Goal: Find specific fact: Find contact information

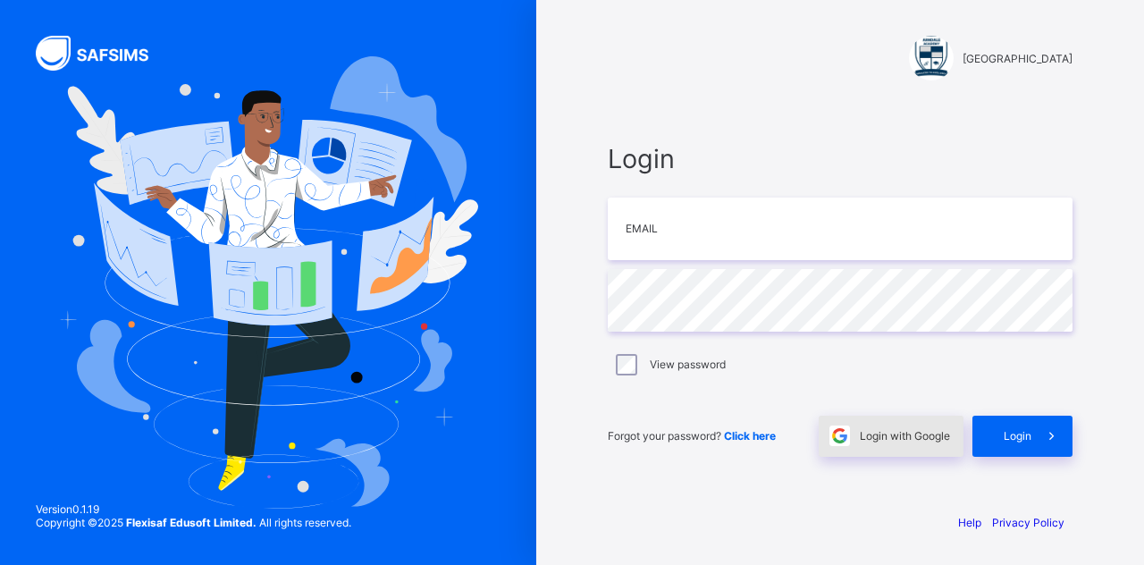
click at [931, 445] on div "Login with Google" at bounding box center [891, 436] width 145 height 41
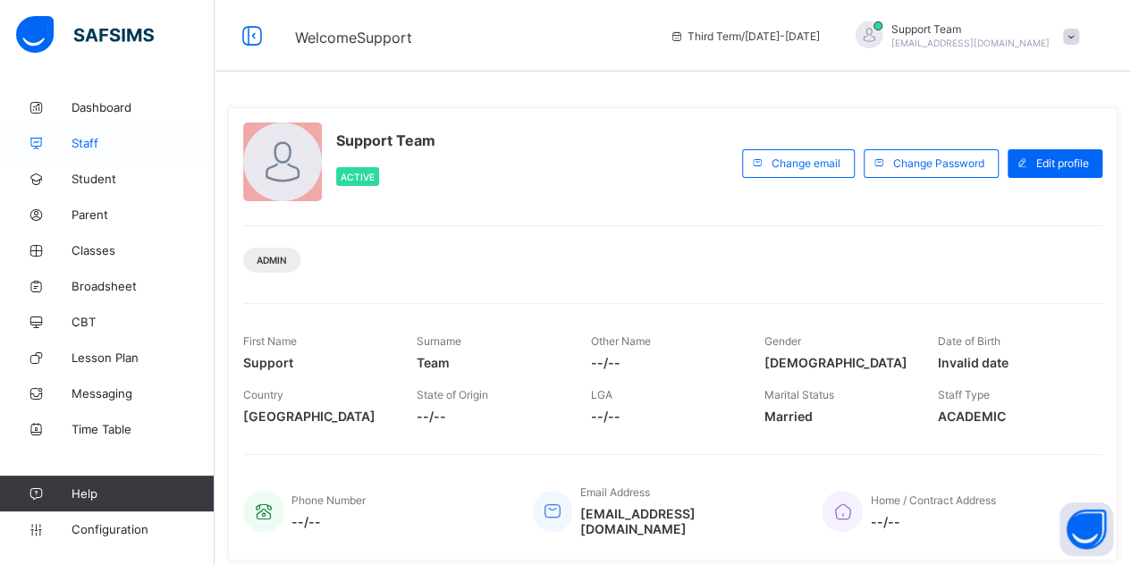
click at [128, 143] on span "Staff" at bounding box center [143, 143] width 143 height 14
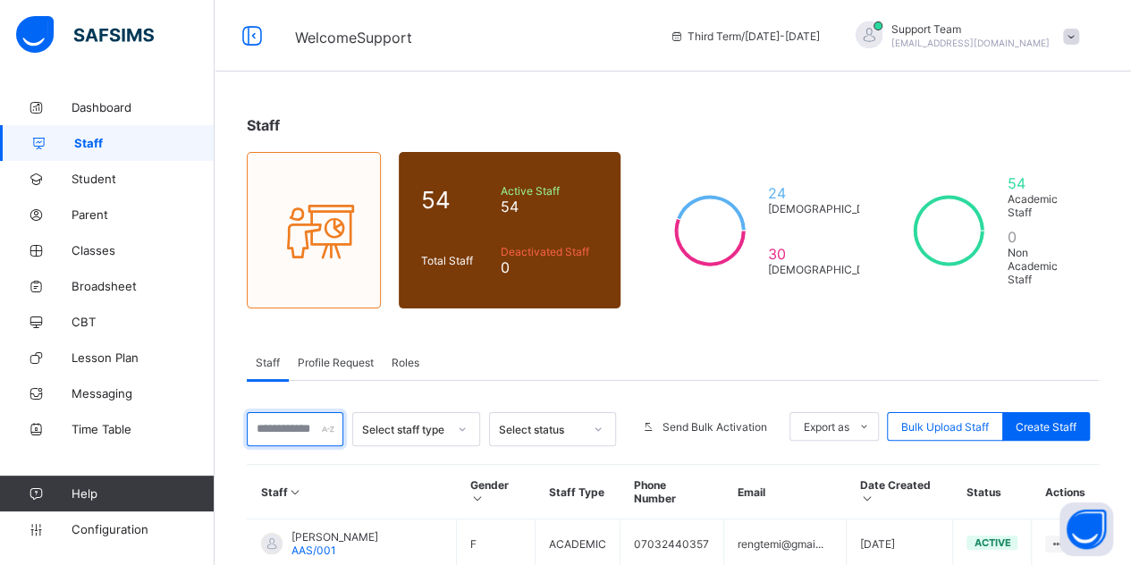
click at [312, 412] on input "text" at bounding box center [295, 429] width 97 height 34
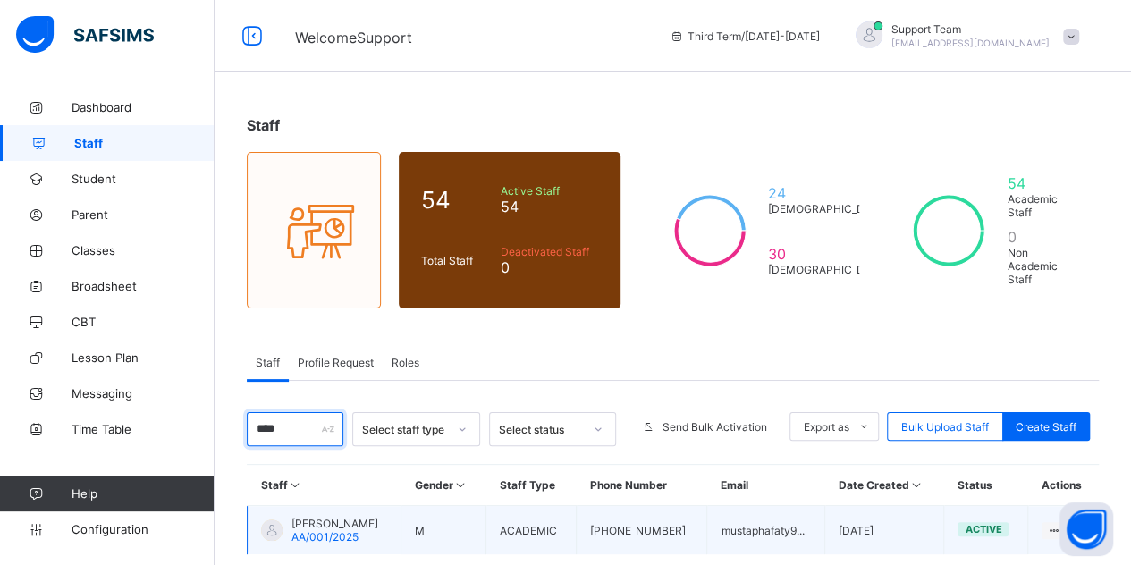
type input "****"
click at [326, 517] on span "Mustapha Faty" at bounding box center [334, 523] width 87 height 13
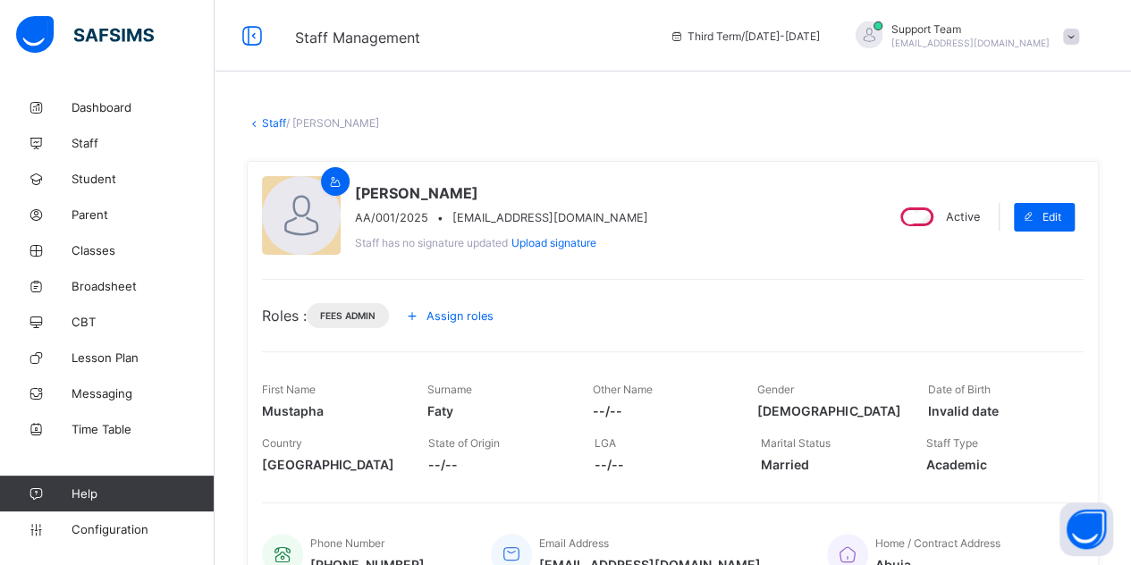
click at [438, 318] on span "Assign roles" at bounding box center [459, 315] width 67 height 13
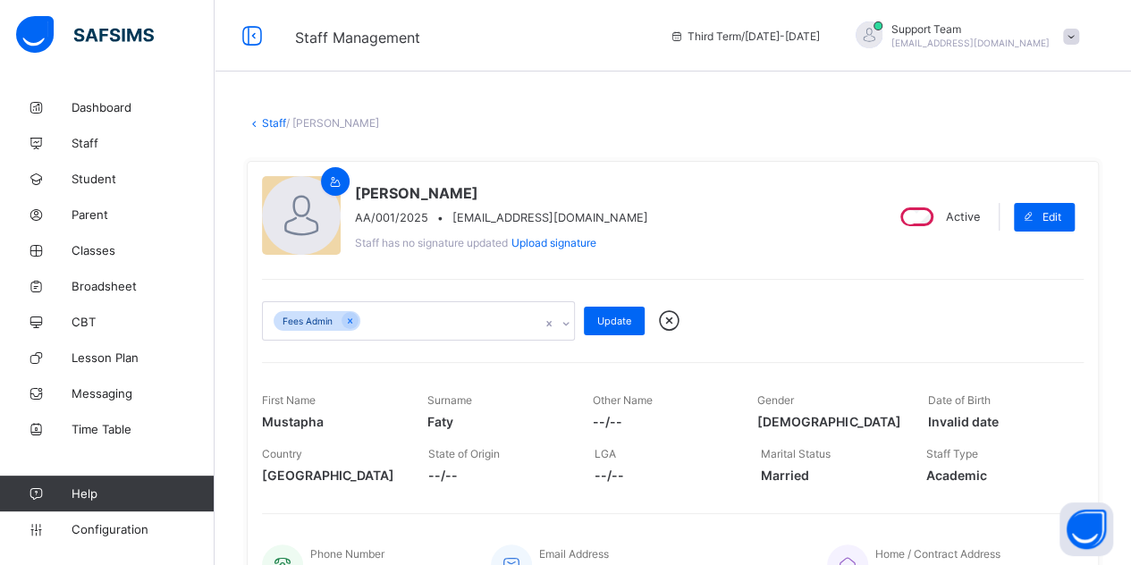
click at [442, 317] on div "Fees Admin" at bounding box center [401, 321] width 277 height 38
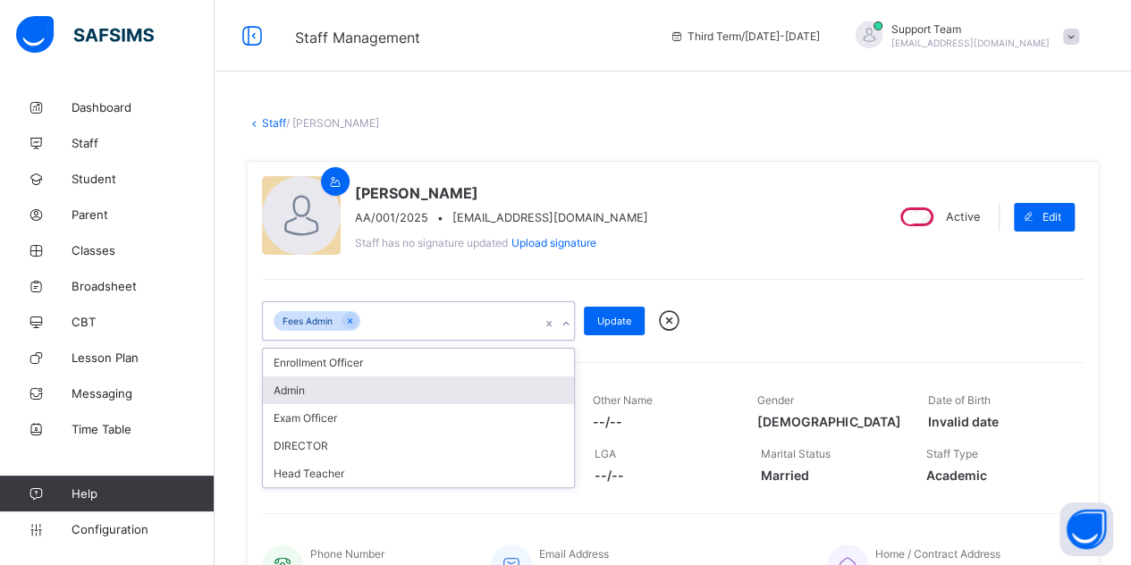
click at [377, 392] on div "Admin" at bounding box center [418, 390] width 311 height 28
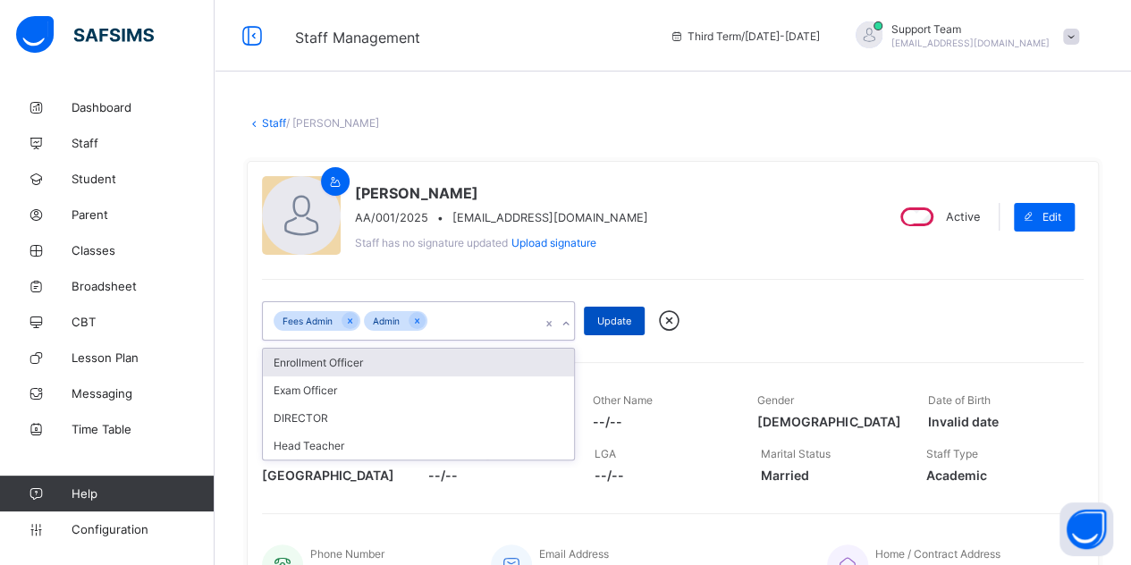
click at [609, 319] on span "Update" at bounding box center [614, 321] width 34 height 13
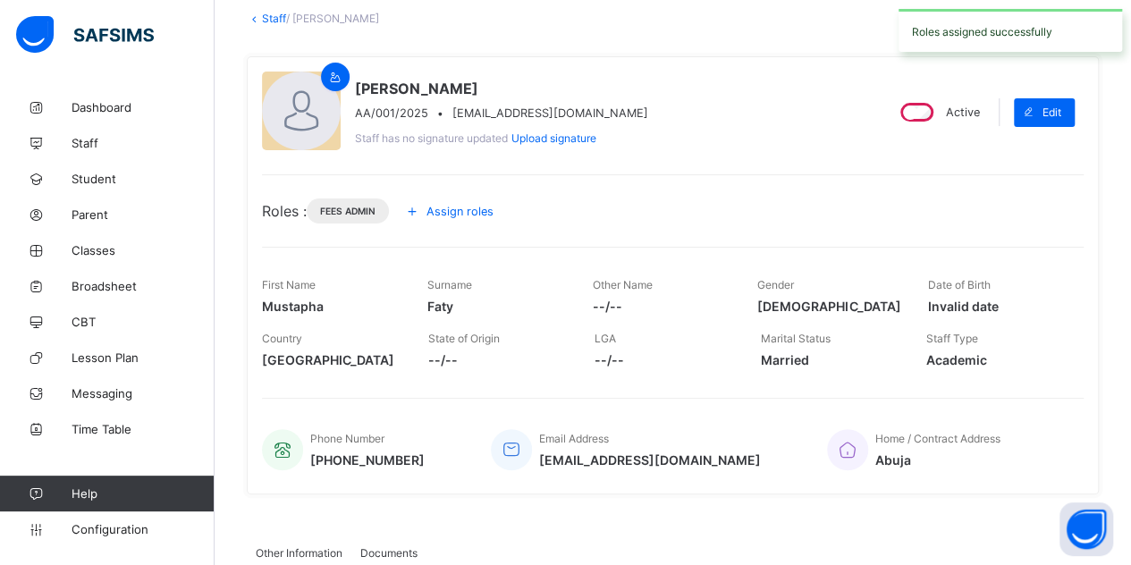
scroll to position [268, 0]
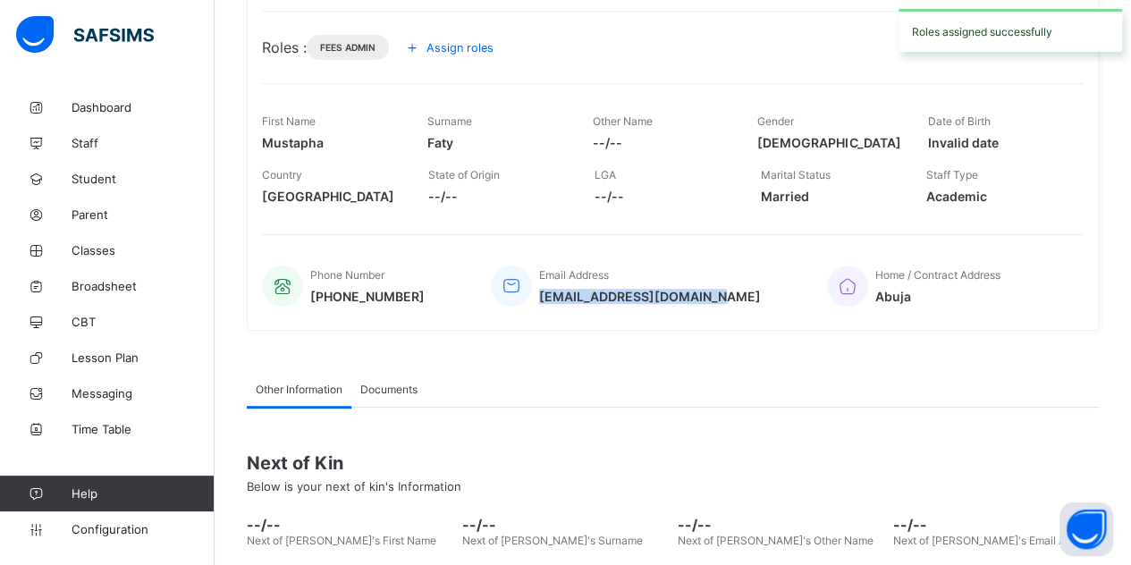
drag, startPoint x: 712, startPoint y: 290, endPoint x: 540, endPoint y: 296, distance: 171.7
click at [540, 296] on div "Phone Number +2349025733999 Email Address mustaphafaty94@gmail.com Home / Contr…" at bounding box center [672, 286] width 821 height 59
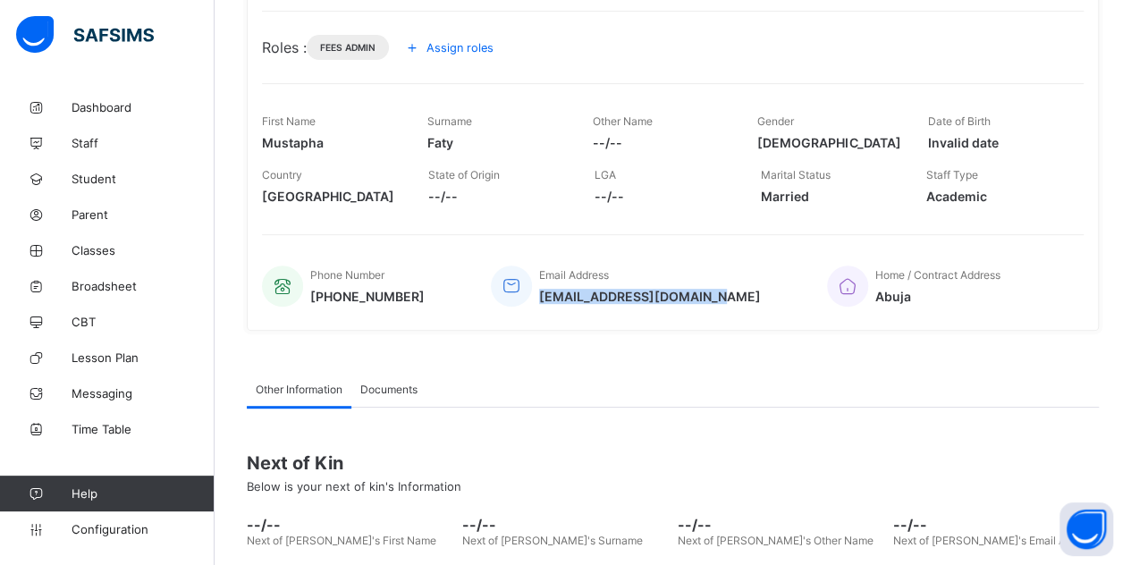
copy span "mustaphafaty94@gmail.com"
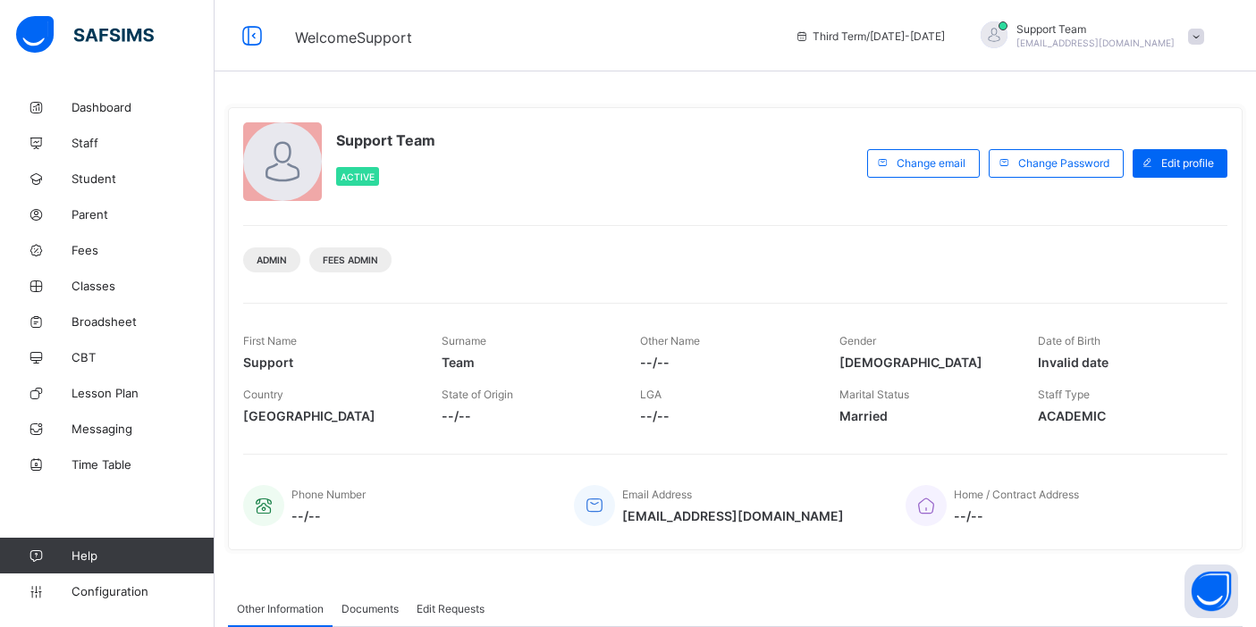
click at [113, 141] on span "Staff" at bounding box center [143, 143] width 143 height 14
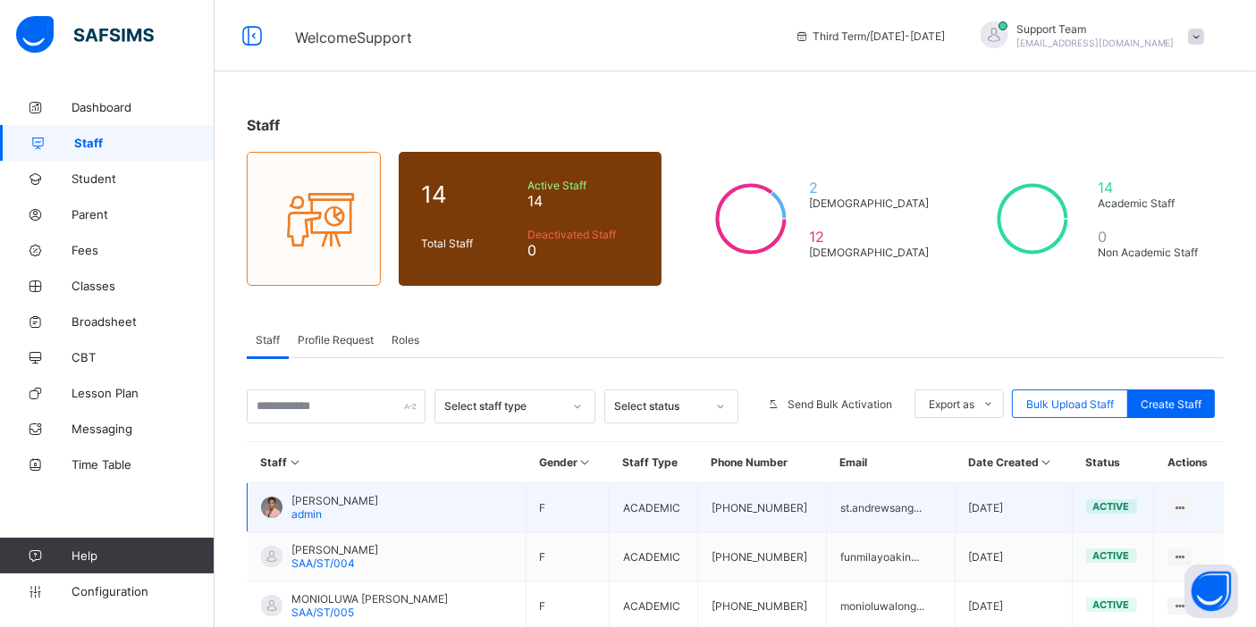
click at [376, 507] on div "DEBORAH TEMITOPE BABAYEMI admin" at bounding box center [334, 507] width 87 height 27
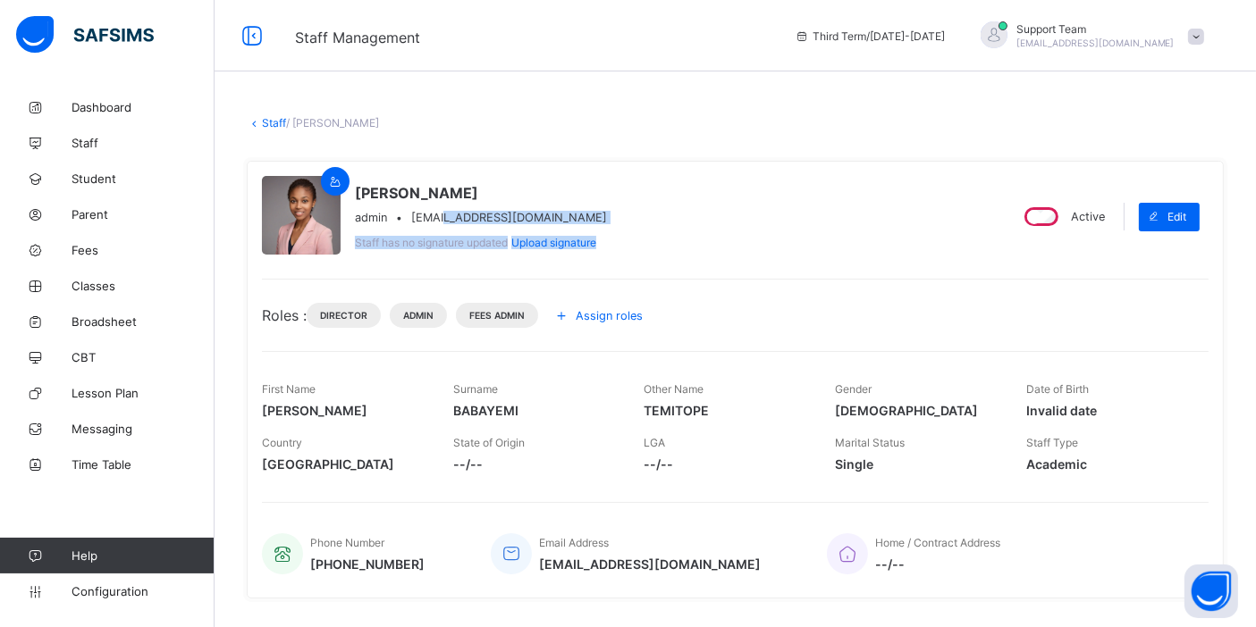
drag, startPoint x: 653, startPoint y: 224, endPoint x: 437, endPoint y: 213, distance: 215.7
click at [437, 213] on div "DEBORAH TEMITOPE BABAYEMI admin • st.andrewsanglicanschooladigbe@gmail.com Staf…" at bounding box center [481, 216] width 252 height 65
click at [769, 254] on div "DEBORAH TEMITOPE BABAYEMI admin • st.andrewsanglicanschooladigbe@gmail.com Staf…" at bounding box center [627, 216] width 731 height 81
drag, startPoint x: 655, startPoint y: 217, endPoint x: 411, endPoint y: 221, distance: 244.1
click at [411, 221] on div "DEBORAH TEMITOPE BABAYEMI admin • st.andrewsanglicanschooladigbe@gmail.com Staf…" at bounding box center [627, 216] width 731 height 81
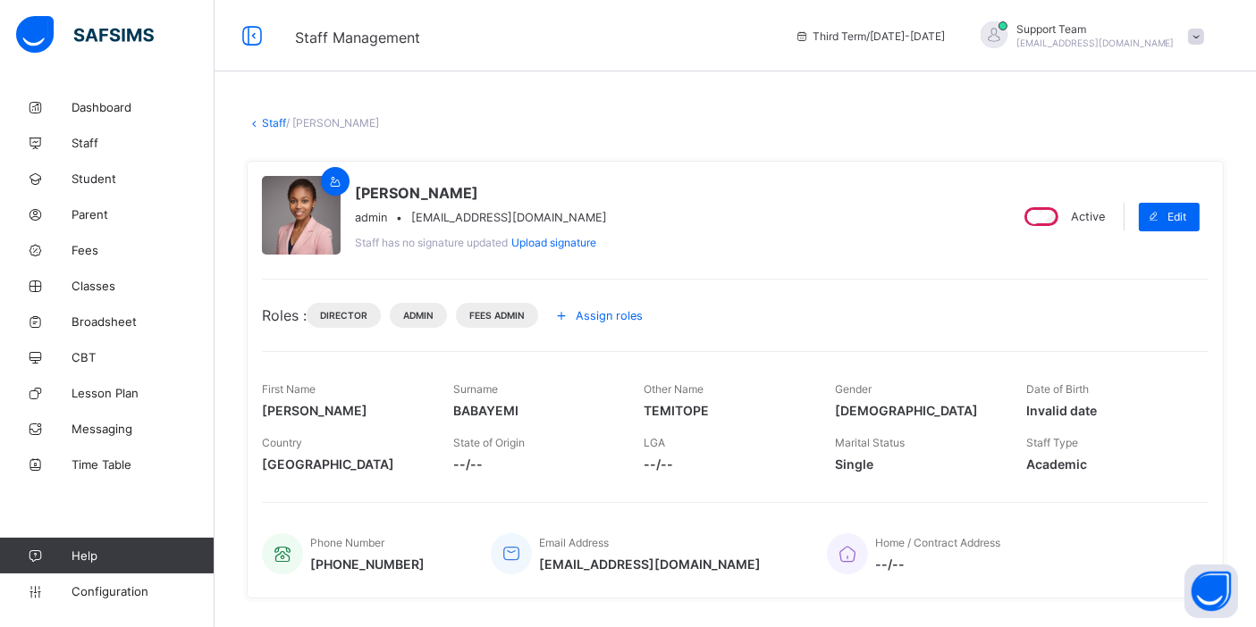
copy span "st.andrewsanglicanschooladigbe@gmail.com"
click at [271, 124] on link "Staff" at bounding box center [274, 122] width 24 height 13
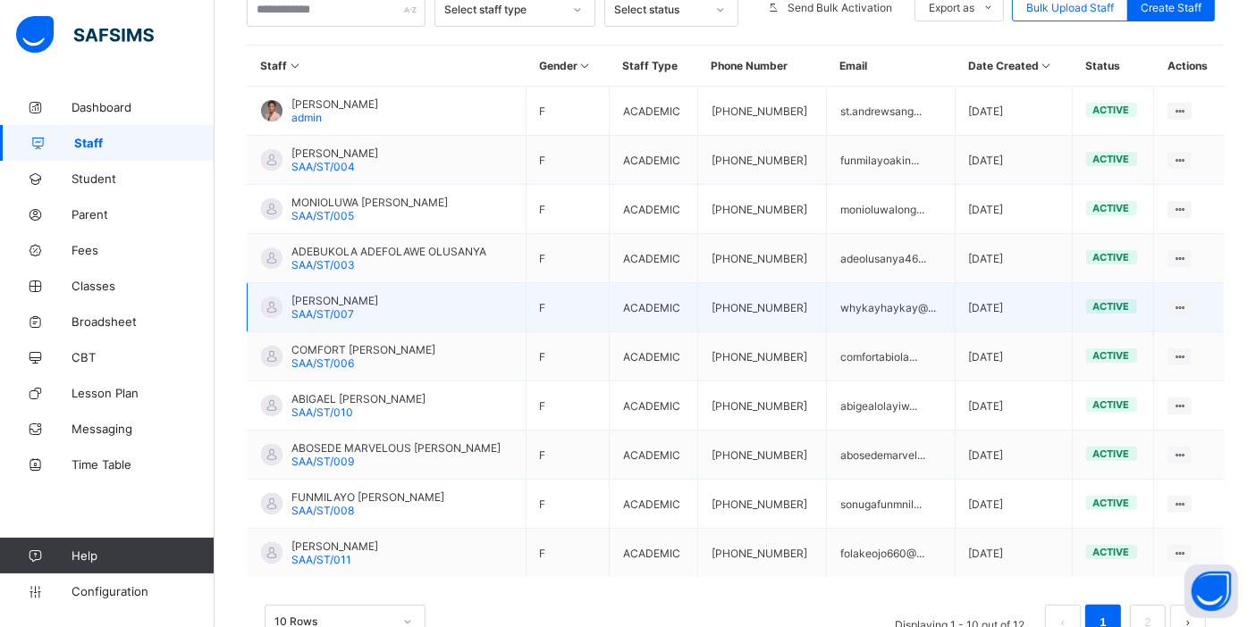
scroll to position [448, 0]
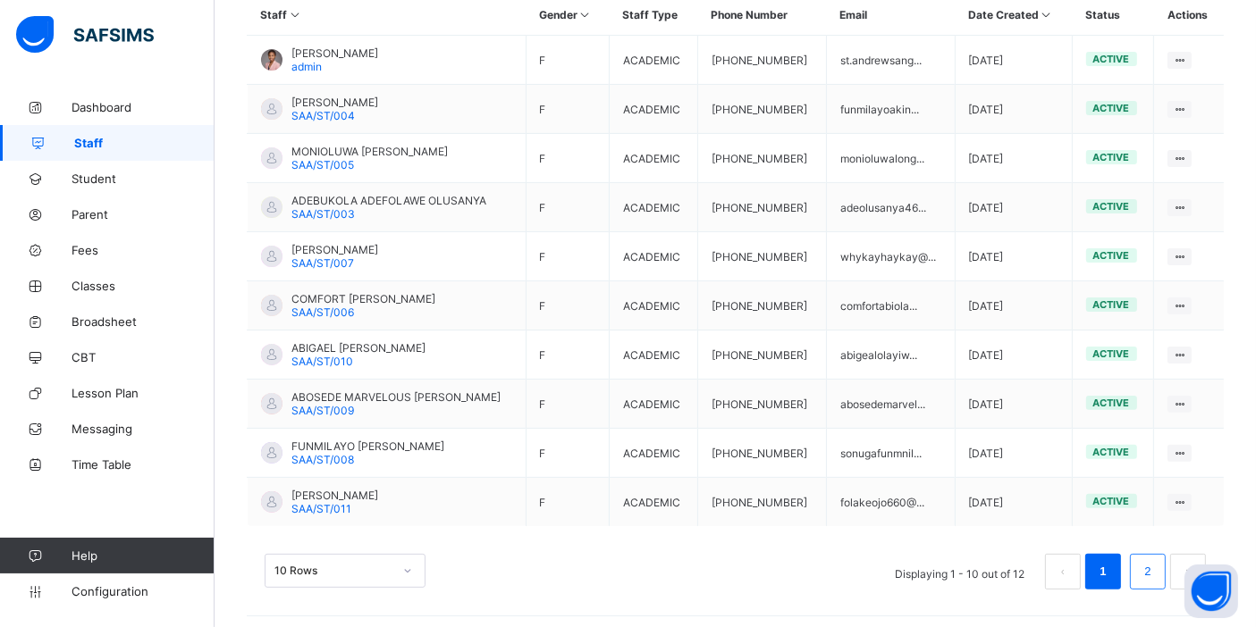
click at [1156, 565] on link "2" at bounding box center [1147, 571] width 17 height 23
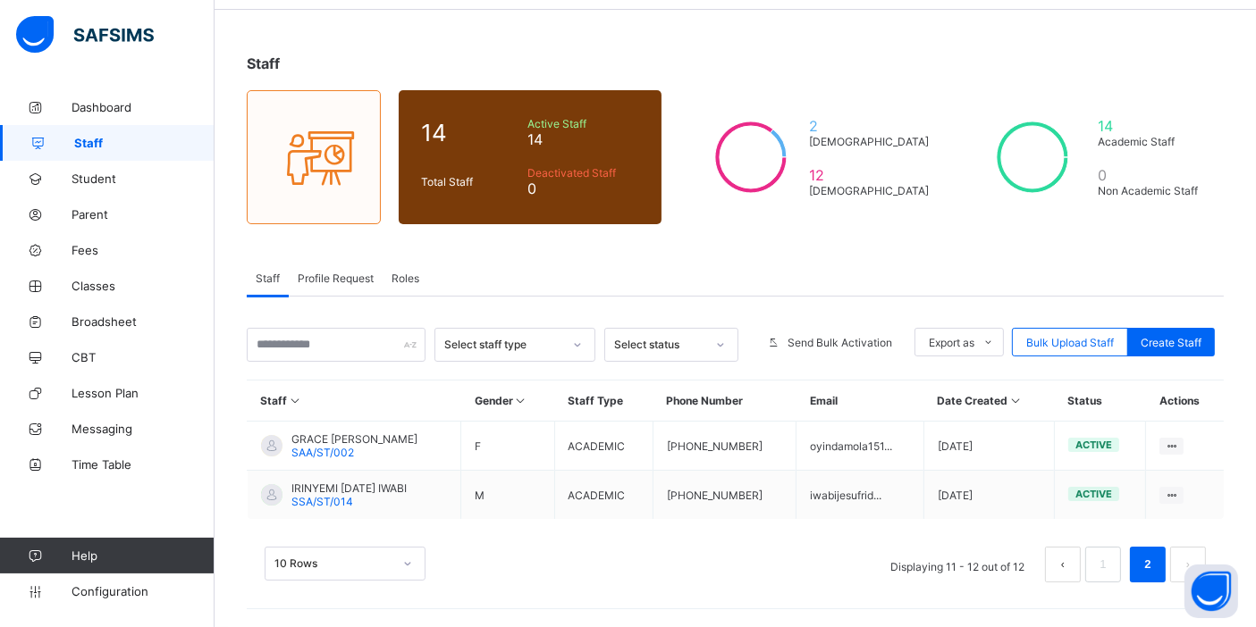
scroll to position [58, 0]
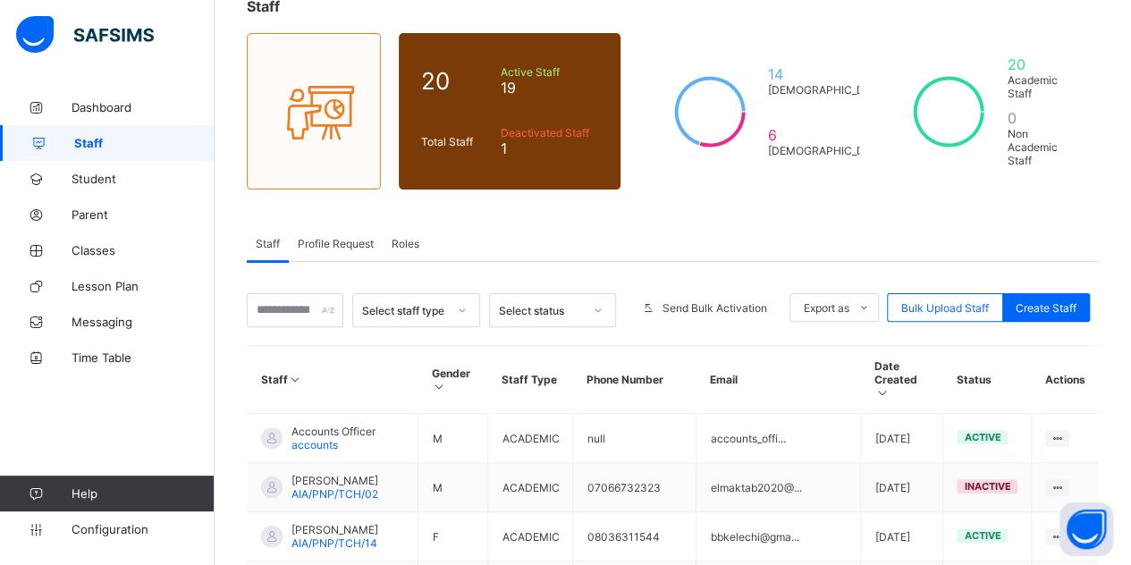
scroll to position [179, 0]
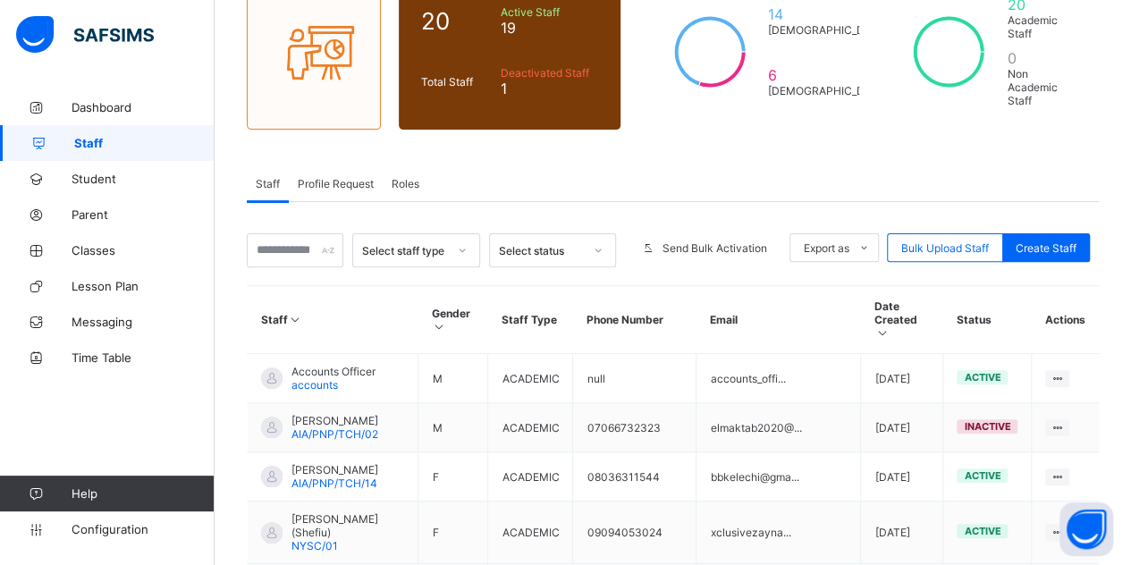
click at [405, 177] on span "Roles" at bounding box center [406, 183] width 28 height 13
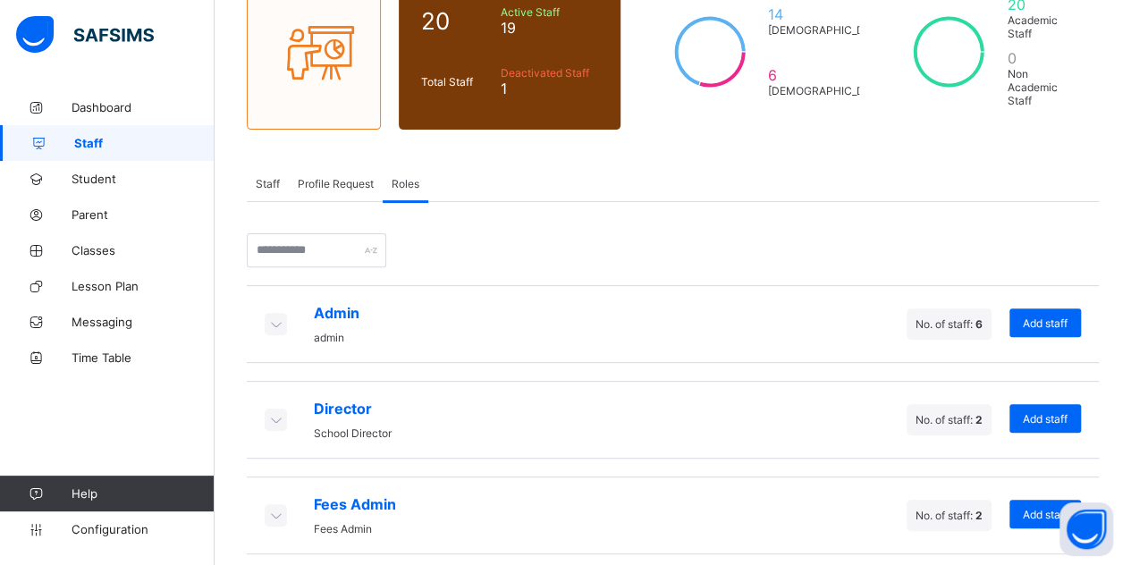
click at [282, 315] on icon at bounding box center [275, 324] width 20 height 18
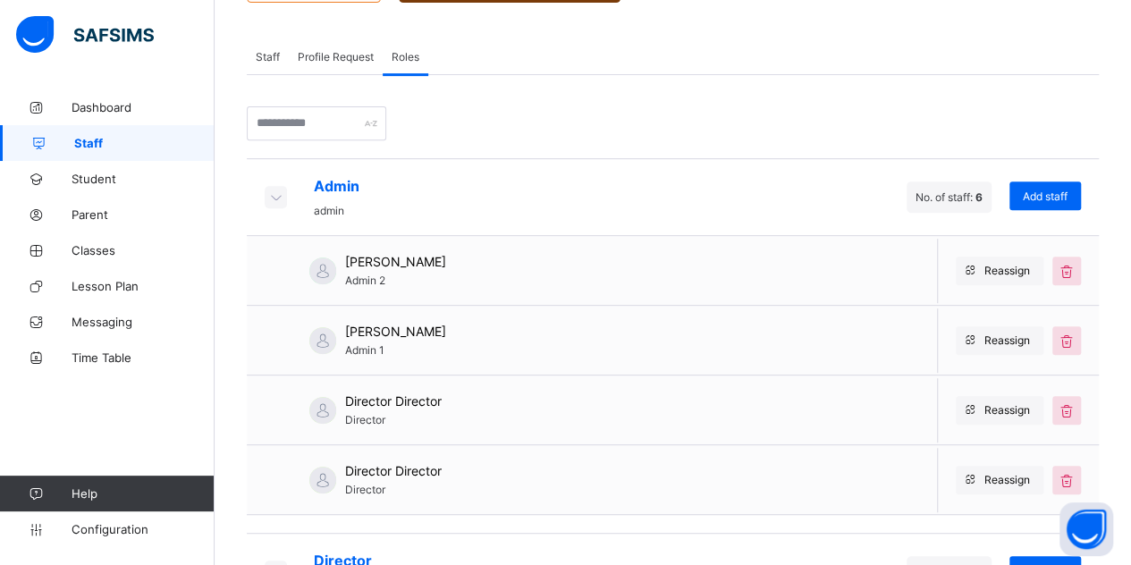
scroll to position [268, 0]
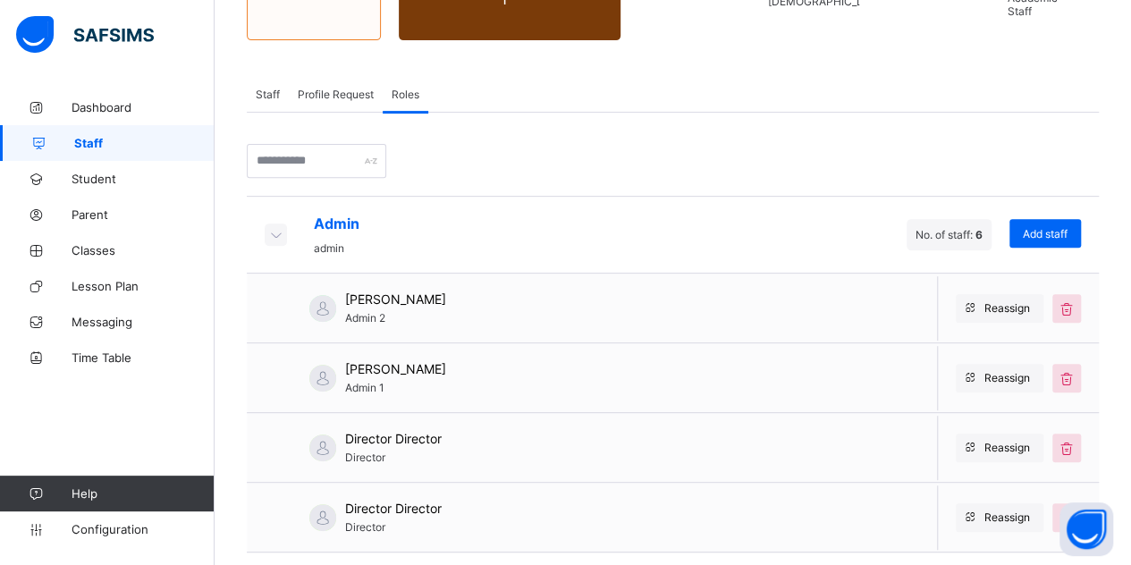
click at [107, 147] on span "Staff" at bounding box center [144, 143] width 140 height 14
click at [282, 87] on div "Staff" at bounding box center [268, 94] width 42 height 36
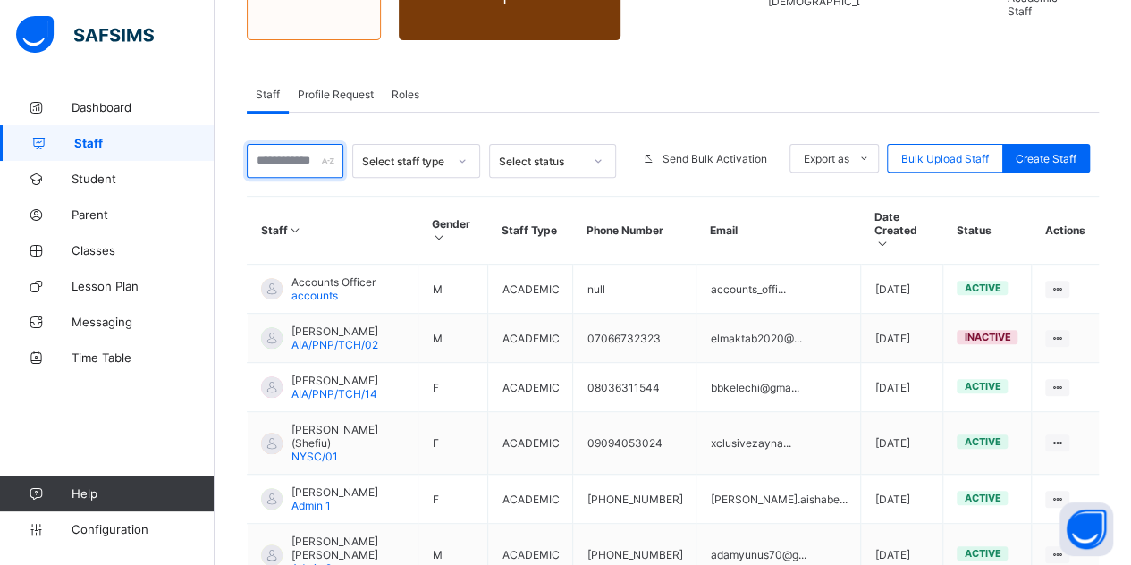
click at [316, 144] on input "text" at bounding box center [295, 161] width 97 height 34
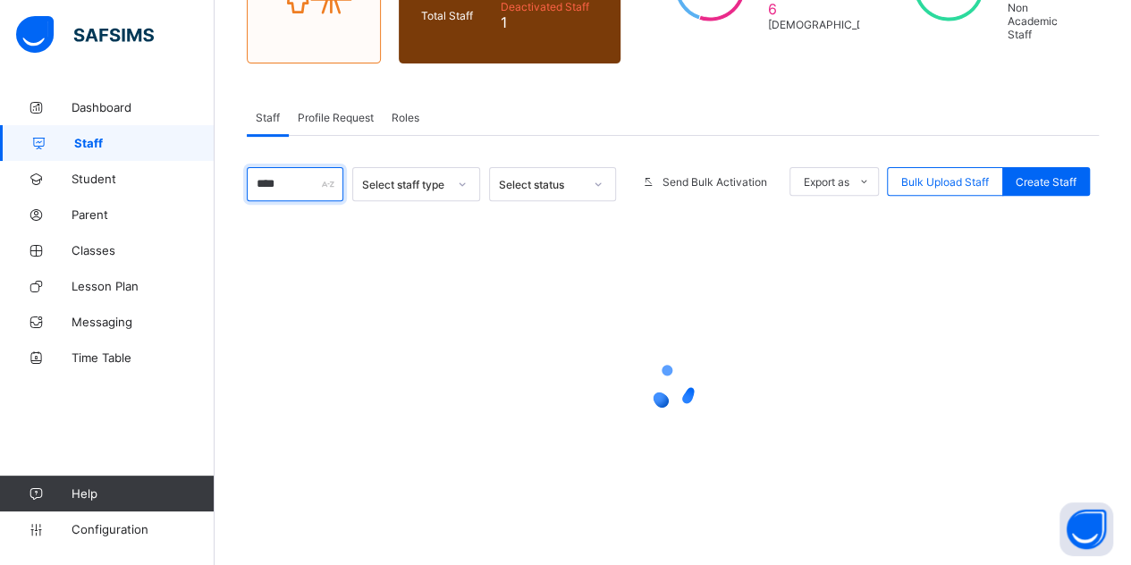
scroll to position [75, 0]
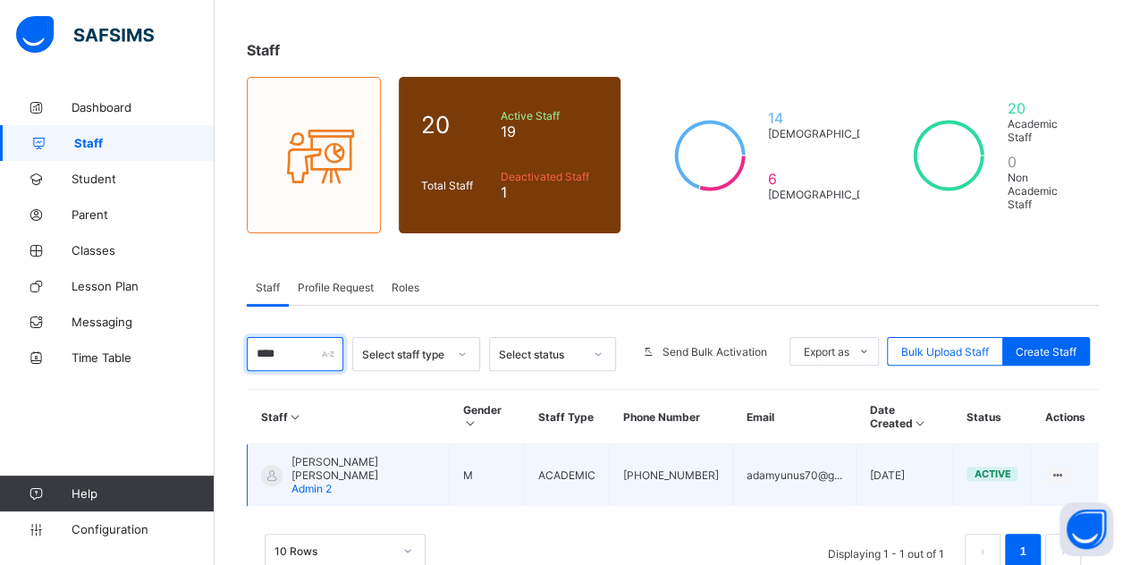
type input "****"
click at [339, 455] on span "Adam Yunusa shehu Yunusa" at bounding box center [363, 468] width 144 height 27
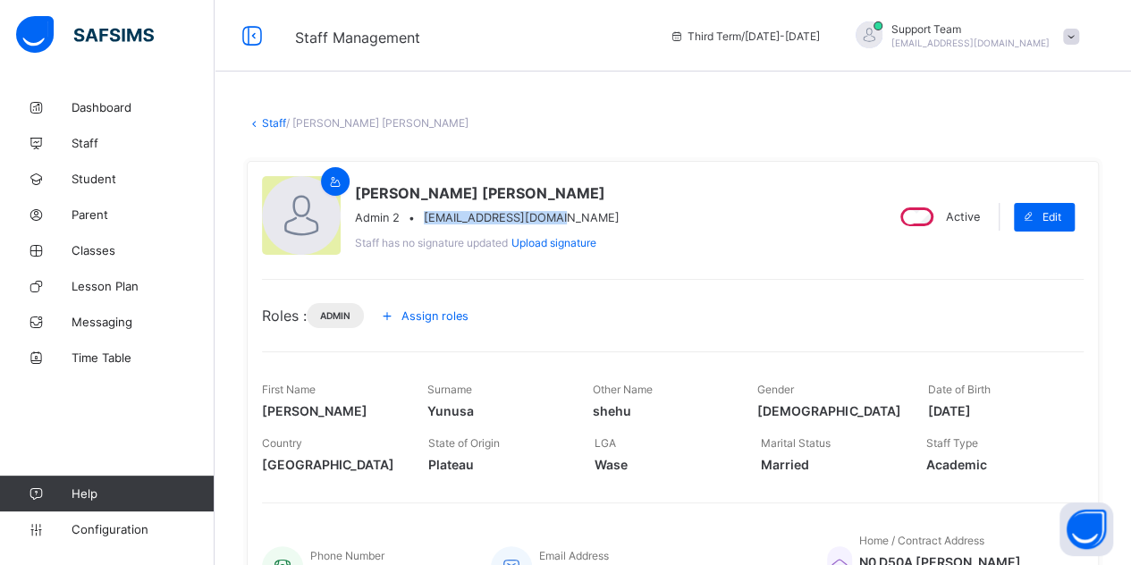
drag, startPoint x: 566, startPoint y: 218, endPoint x: 425, endPoint y: 220, distance: 140.3
click at [425, 220] on div "Admin 2 • adamyunus70@gmail.com" at bounding box center [487, 217] width 265 height 13
copy span "adamyunus70@gmail.com"
click at [281, 126] on link "Staff" at bounding box center [274, 122] width 24 height 13
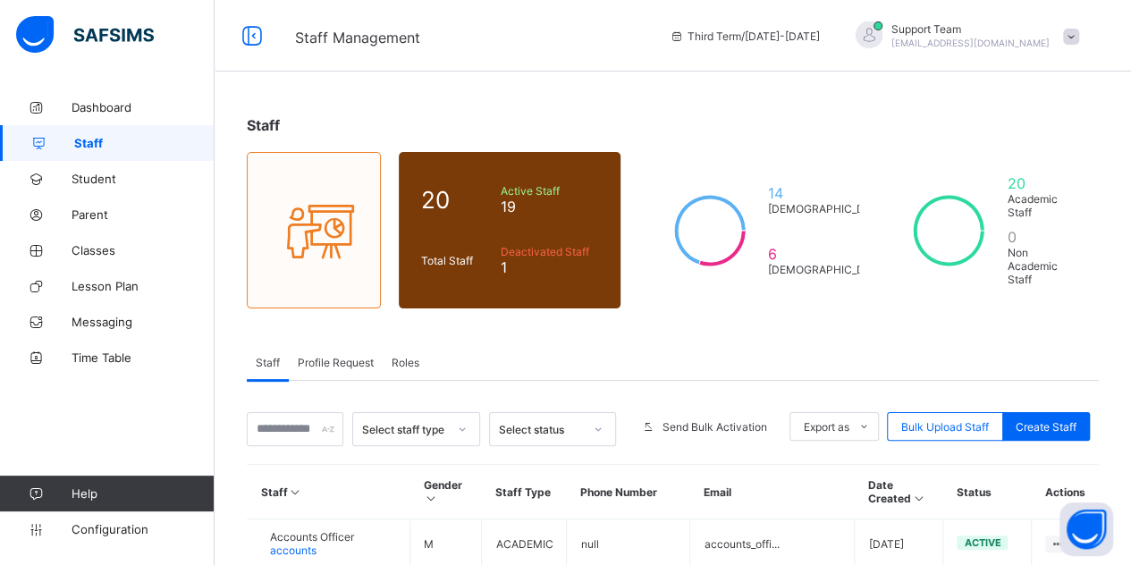
click at [411, 356] on span "Roles" at bounding box center [406, 362] width 28 height 13
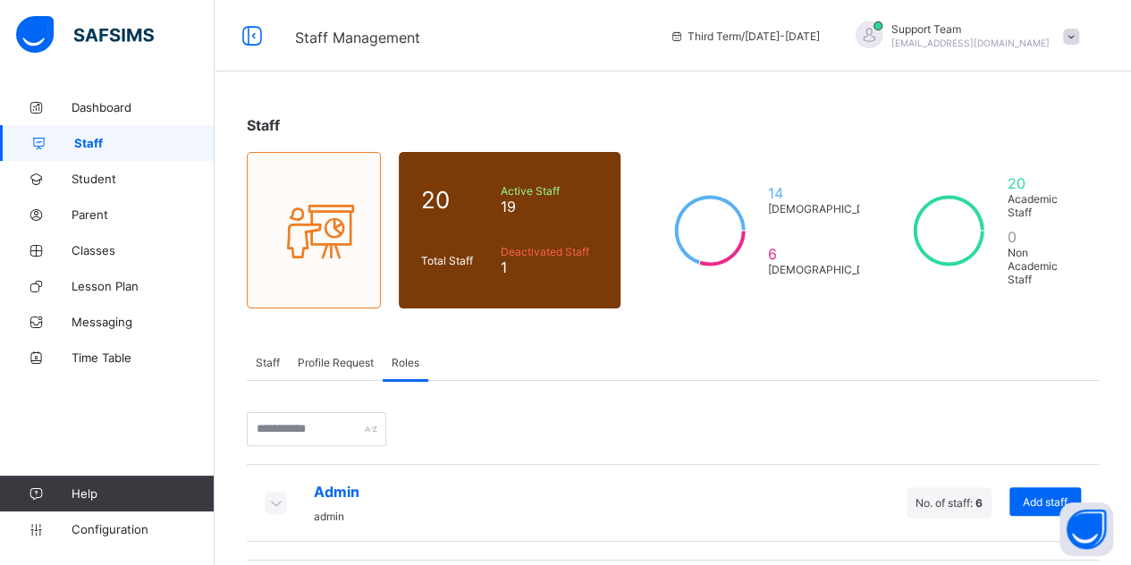
click at [266, 493] on icon at bounding box center [275, 502] width 20 height 18
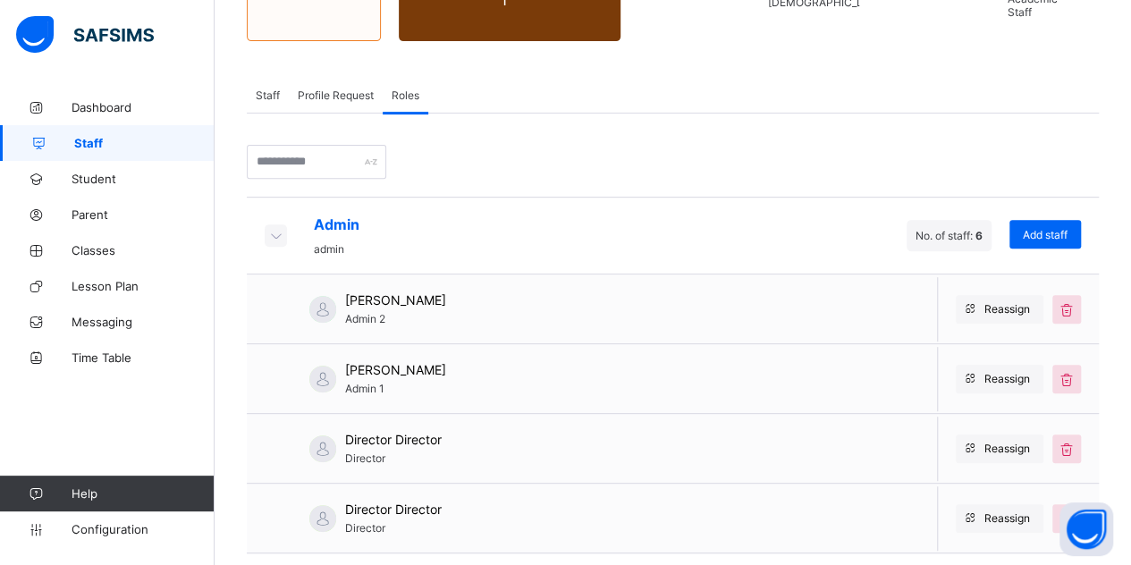
scroll to position [268, 0]
click at [272, 88] on span "Staff" at bounding box center [268, 94] width 24 height 13
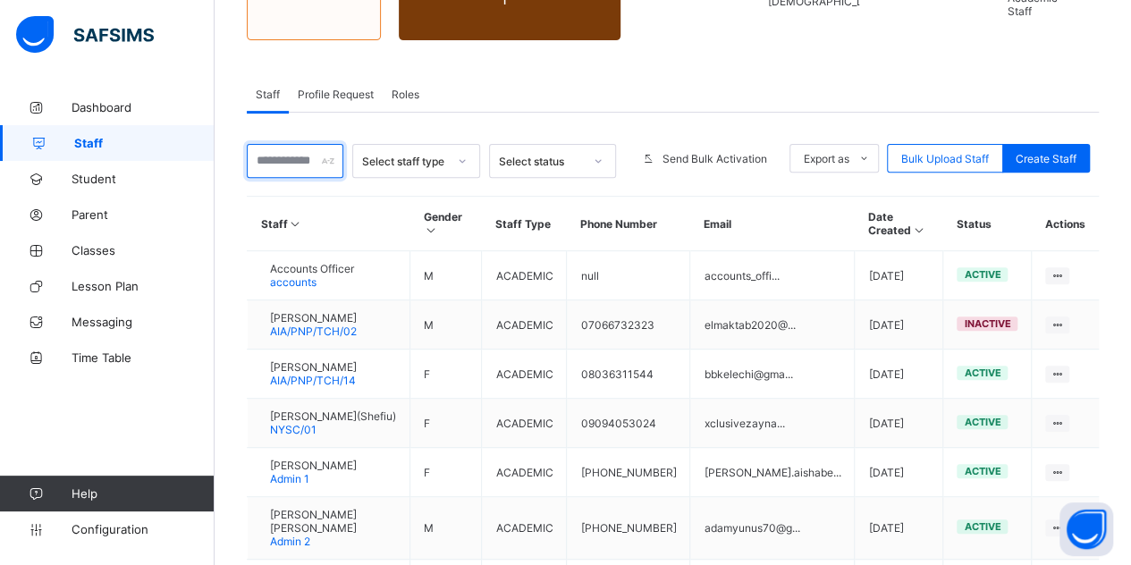
click at [322, 149] on input "text" at bounding box center [295, 161] width 97 height 34
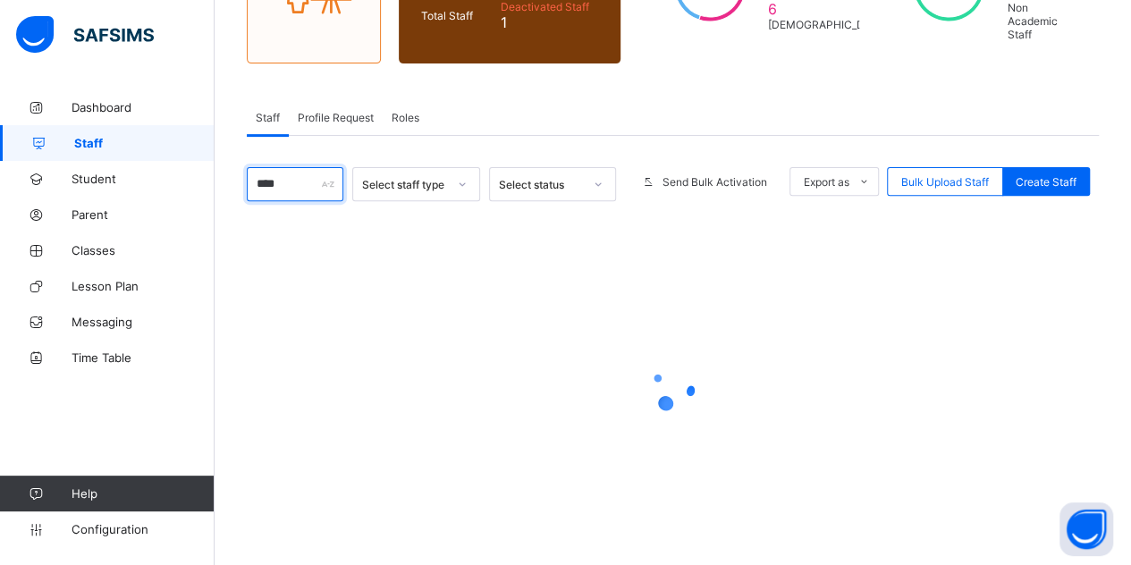
scroll to position [75, 0]
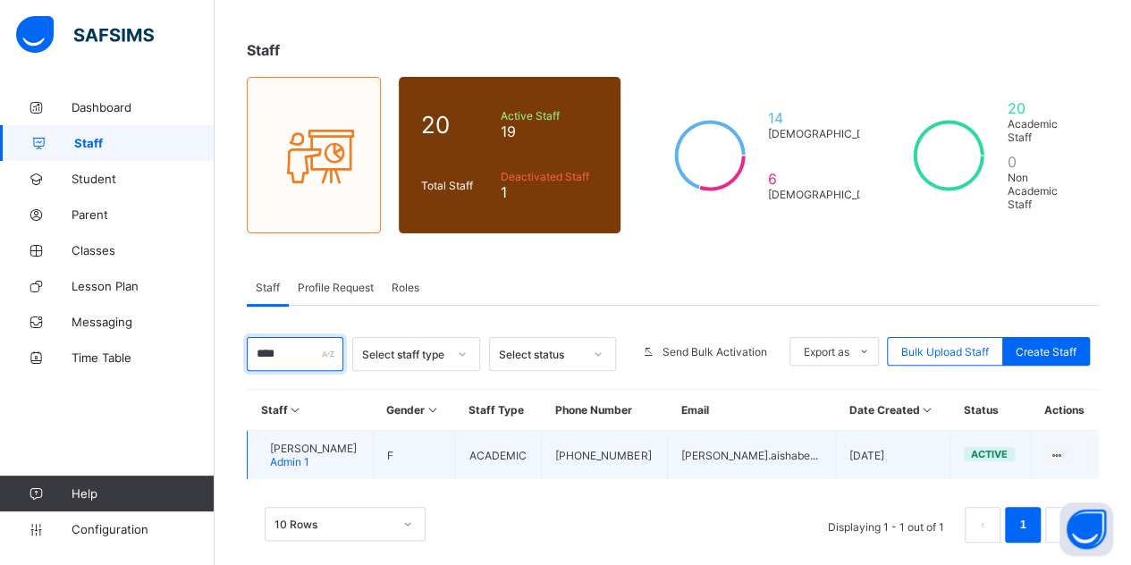
type input "****"
click at [314, 442] on span "Aisha Bello" at bounding box center [313, 448] width 87 height 13
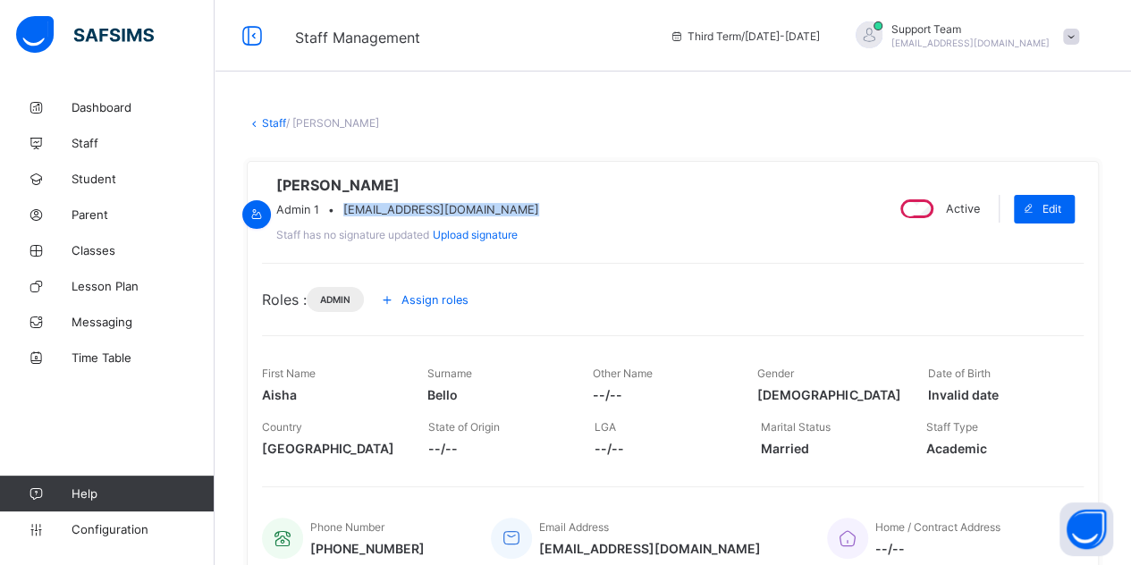
drag, startPoint x: 598, startPoint y: 217, endPoint x: 422, endPoint y: 221, distance: 176.1
click at [422, 216] on div "Admin 1 • ahmad.aishabello22@gmail.com" at bounding box center [407, 209] width 263 height 13
copy span "ahmad.aishabello22@gmail.com"
click at [267, 119] on link "Staff" at bounding box center [274, 122] width 24 height 13
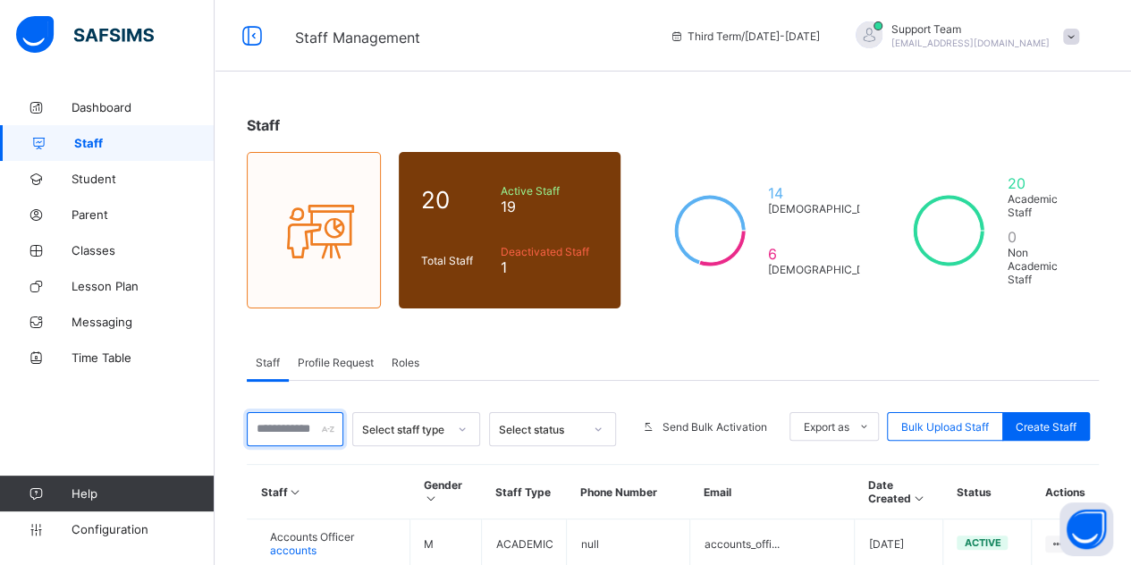
click at [316, 412] on input "text" at bounding box center [295, 429] width 97 height 34
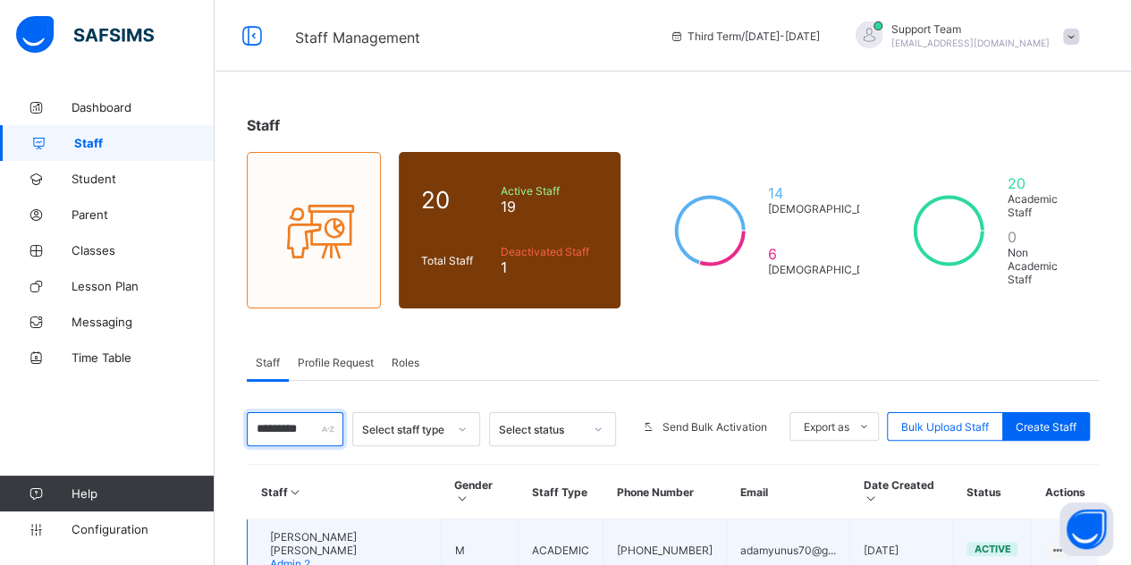
scroll to position [75, 0]
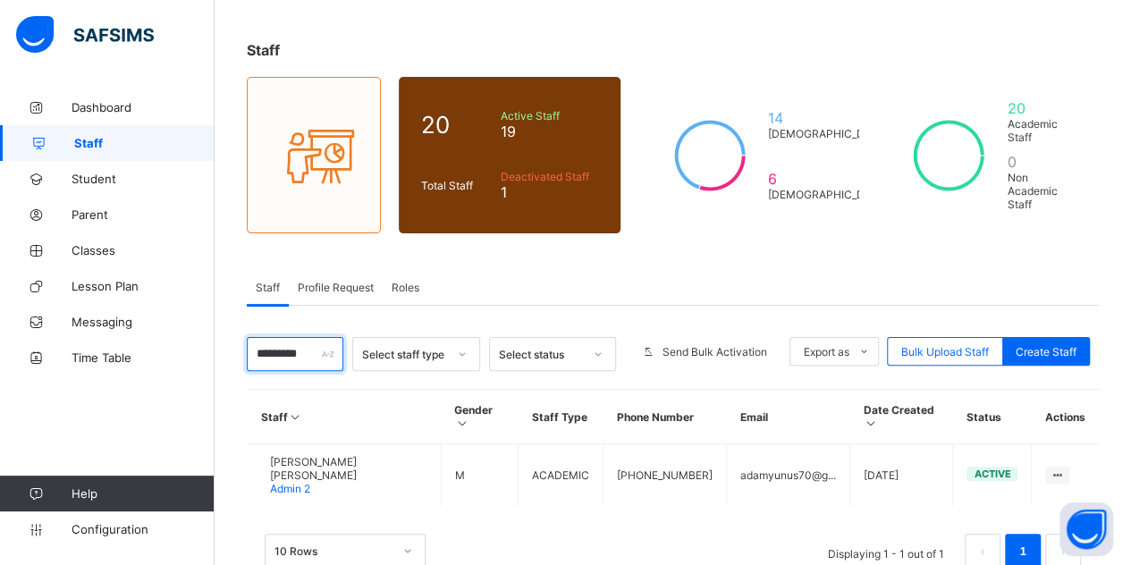
type input "*********"
drag, startPoint x: 325, startPoint y: 334, endPoint x: 189, endPoint y: 333, distance: 136.8
click at [189, 333] on div "Staff Management Third Term / 2024-2025 Support Team oluwatooni@flexisaf.com Da…" at bounding box center [565, 269] width 1131 height 689
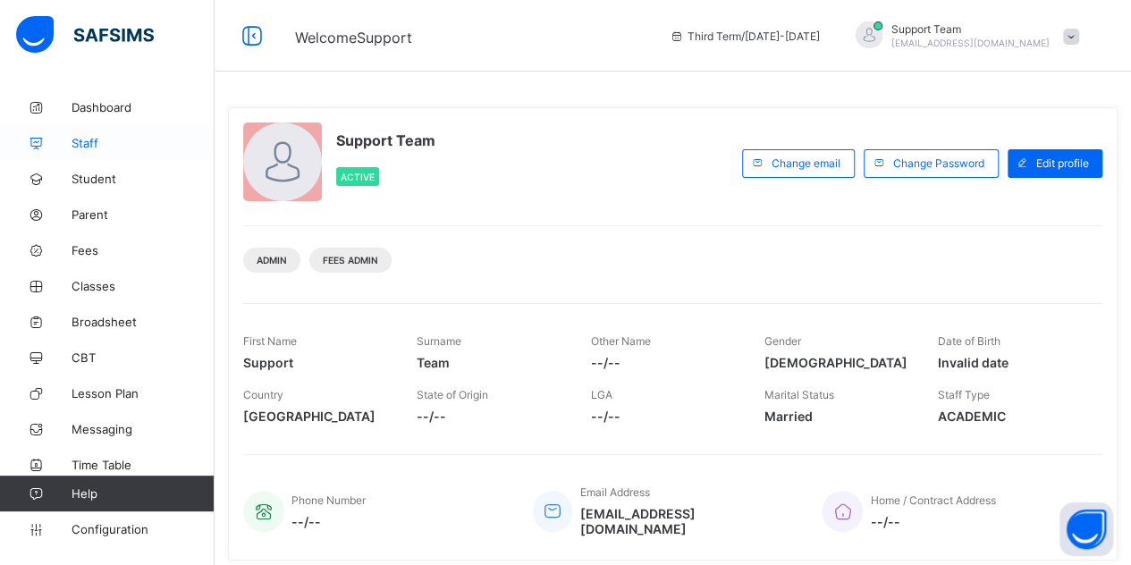
click at [129, 151] on link "Staff" at bounding box center [107, 143] width 215 height 36
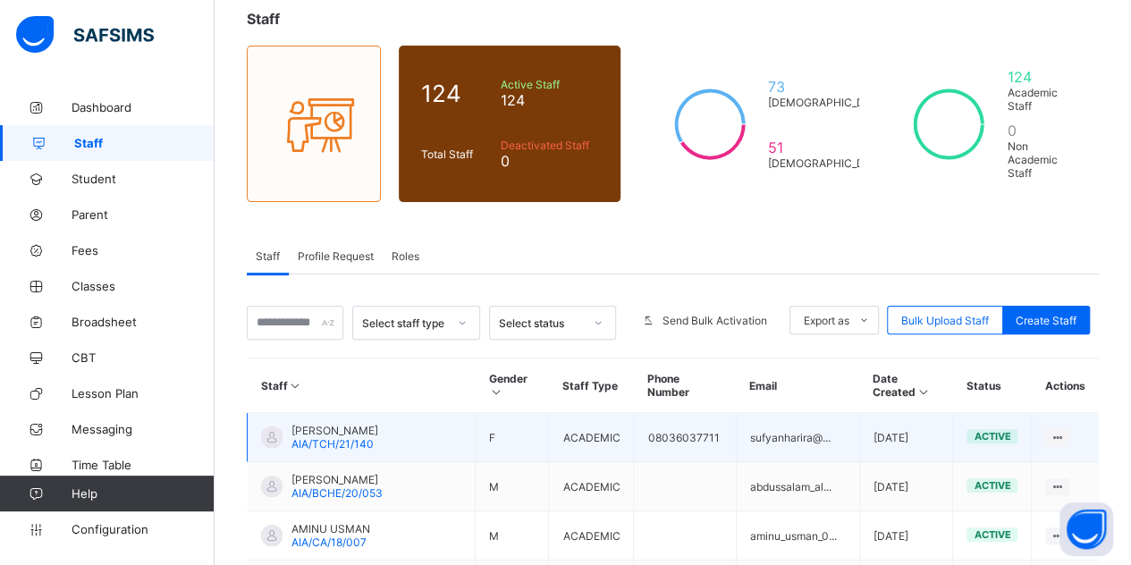
scroll to position [89, 0]
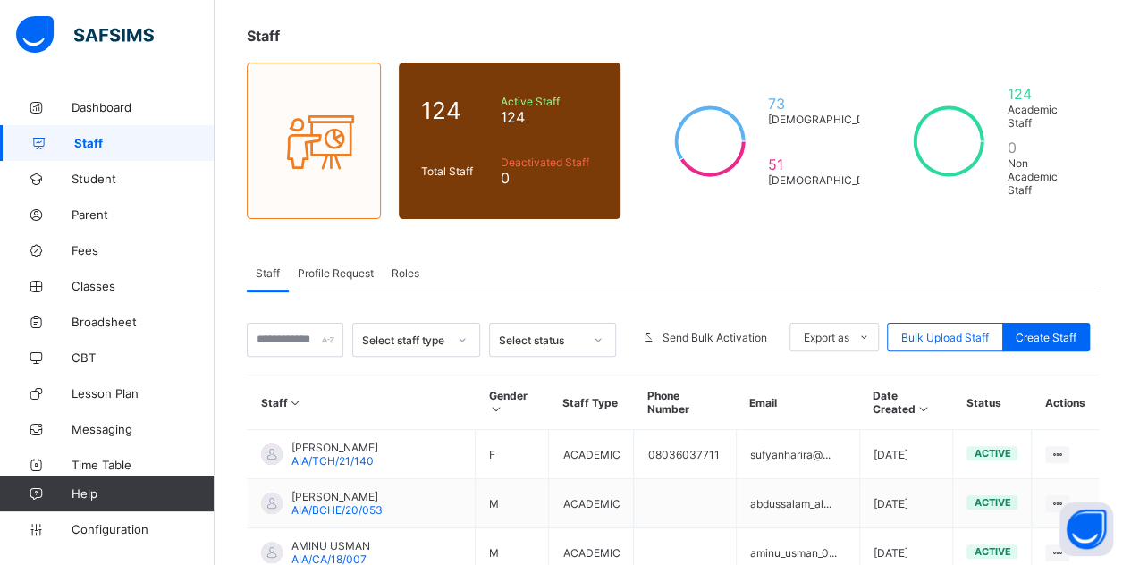
click at [407, 266] on span "Roles" at bounding box center [406, 272] width 28 height 13
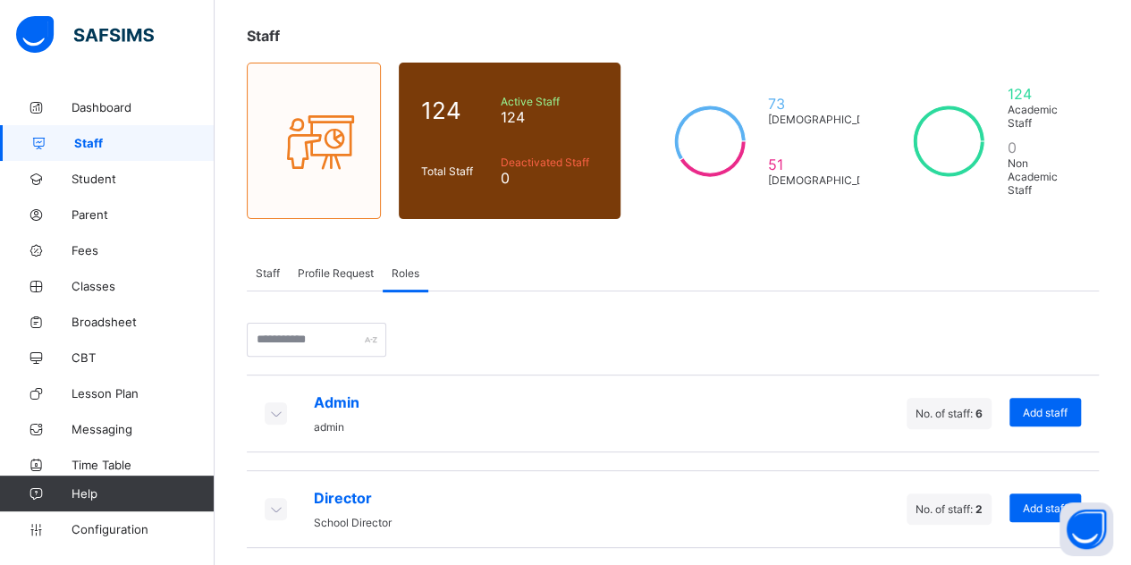
click at [272, 404] on icon at bounding box center [275, 413] width 20 height 18
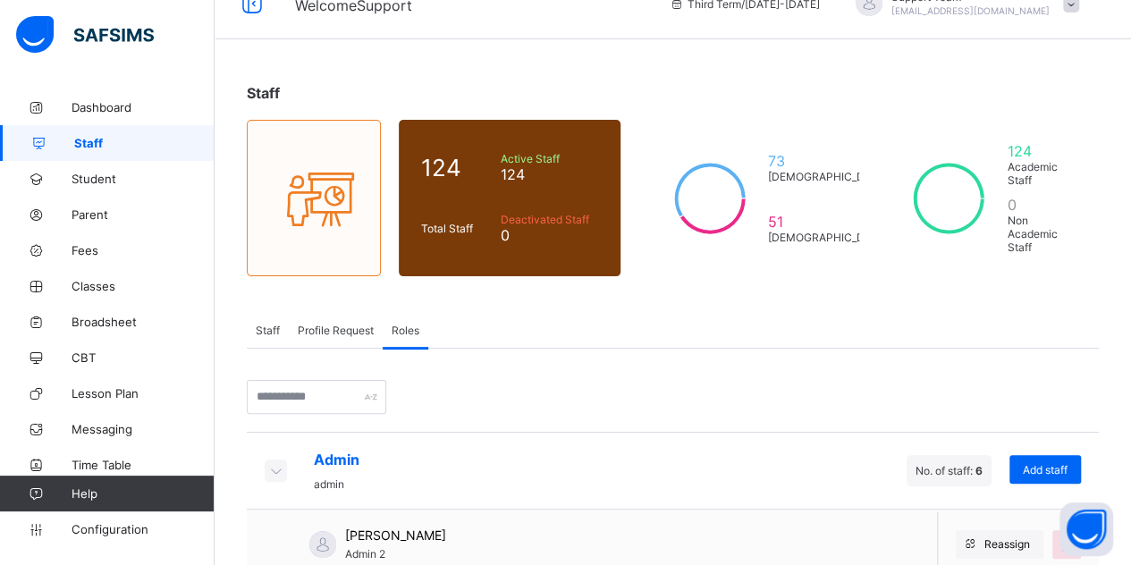
scroll to position [0, 0]
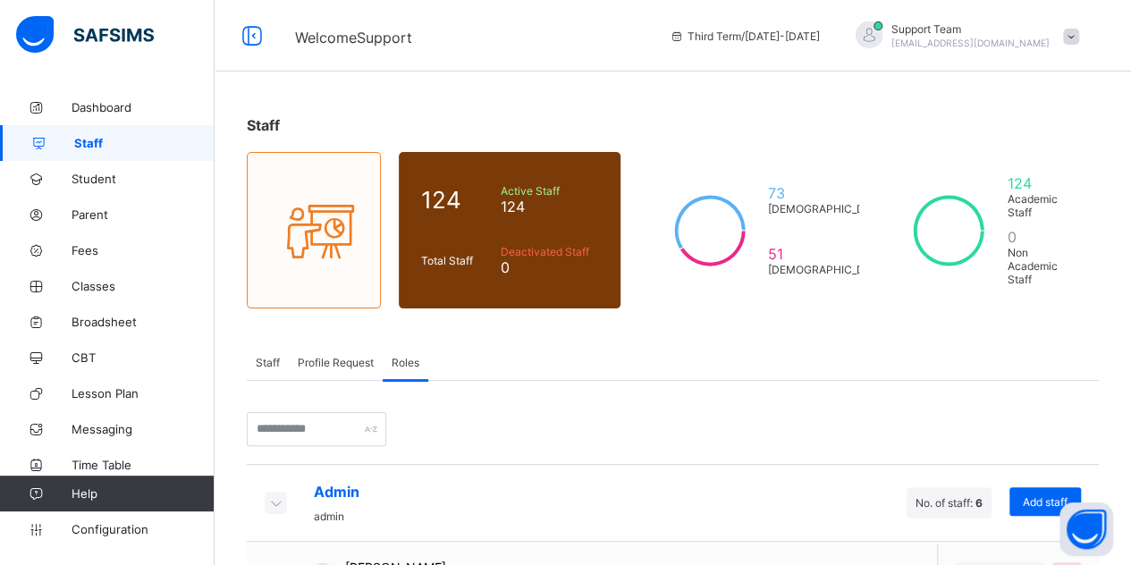
click at [277, 356] on span "Staff" at bounding box center [268, 362] width 24 height 13
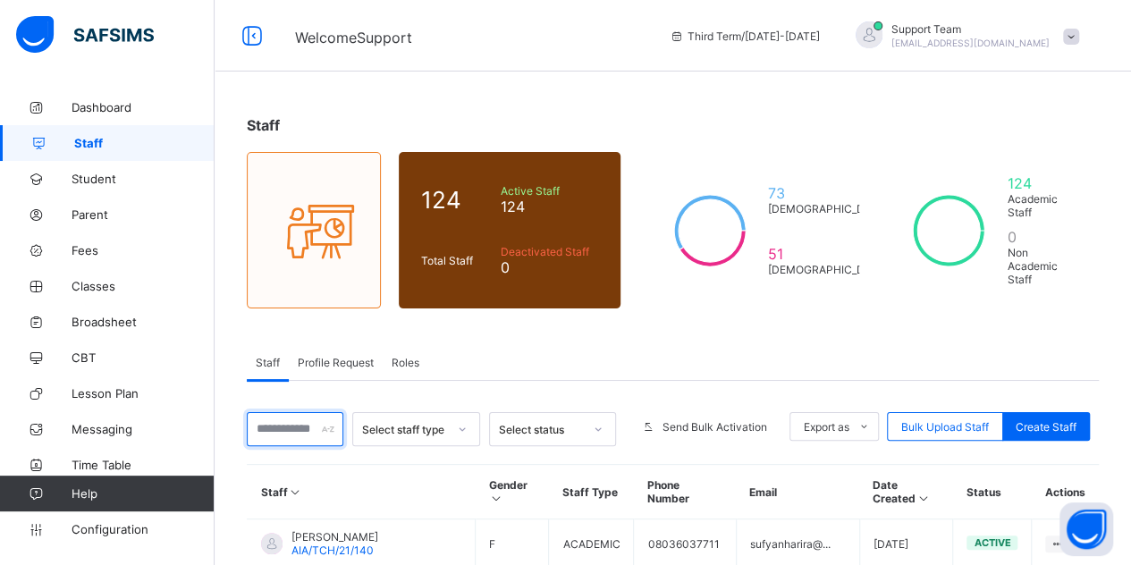
click at [306, 412] on input "text" at bounding box center [295, 429] width 97 height 34
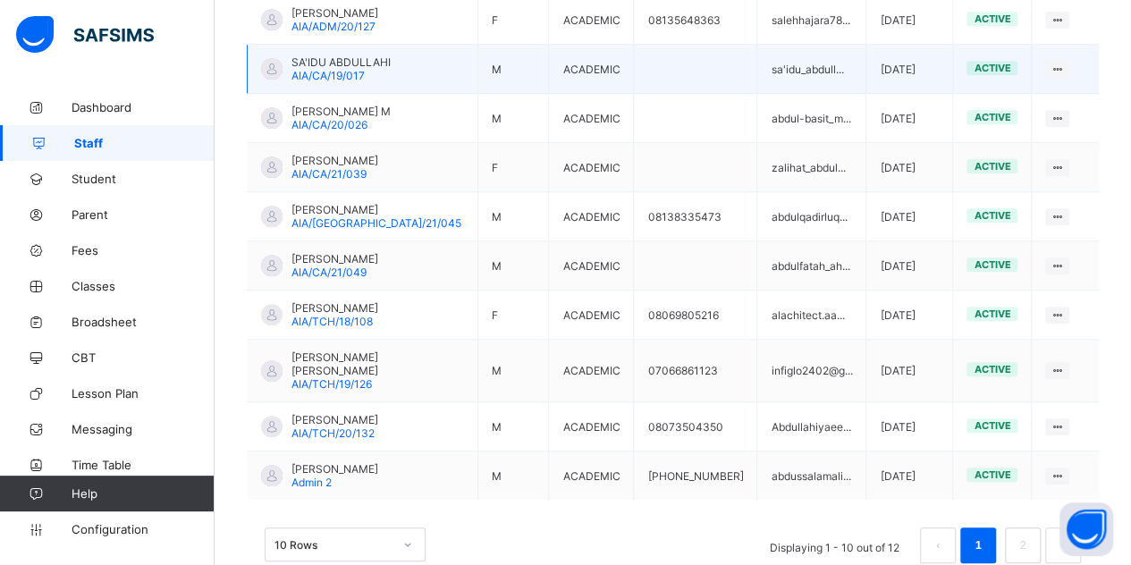
scroll to position [536, 0]
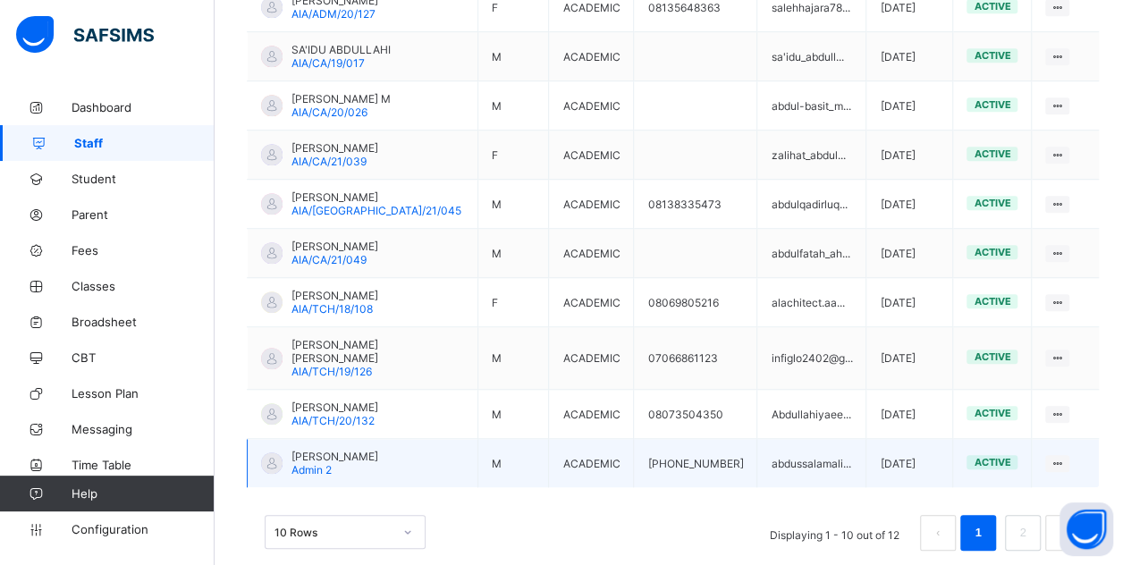
type input "********"
click at [329, 450] on span "Abdul Admin" at bounding box center [334, 456] width 87 height 13
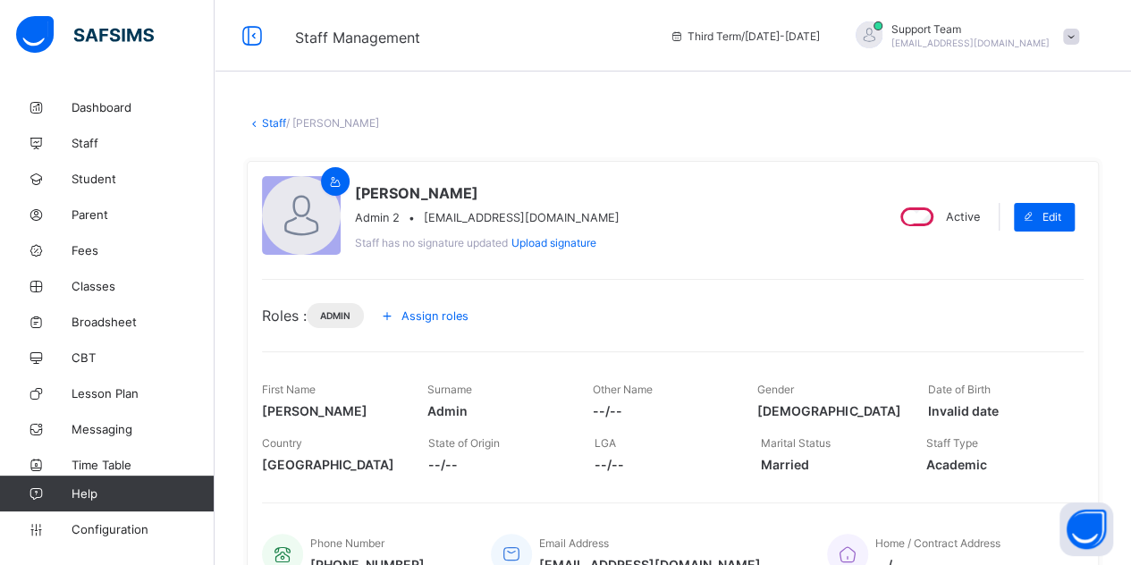
drag, startPoint x: 631, startPoint y: 215, endPoint x: 420, endPoint y: 217, distance: 211.0
click at [420, 217] on div "Abdul Admin Admin 2 • abdussalamaliyuabubakar@gmail.com Staff has no signature …" at bounding box center [565, 216] width 607 height 81
copy span "abdussalamaliyuabubakar@gmail.com"
click at [271, 122] on link "Staff" at bounding box center [274, 122] width 24 height 13
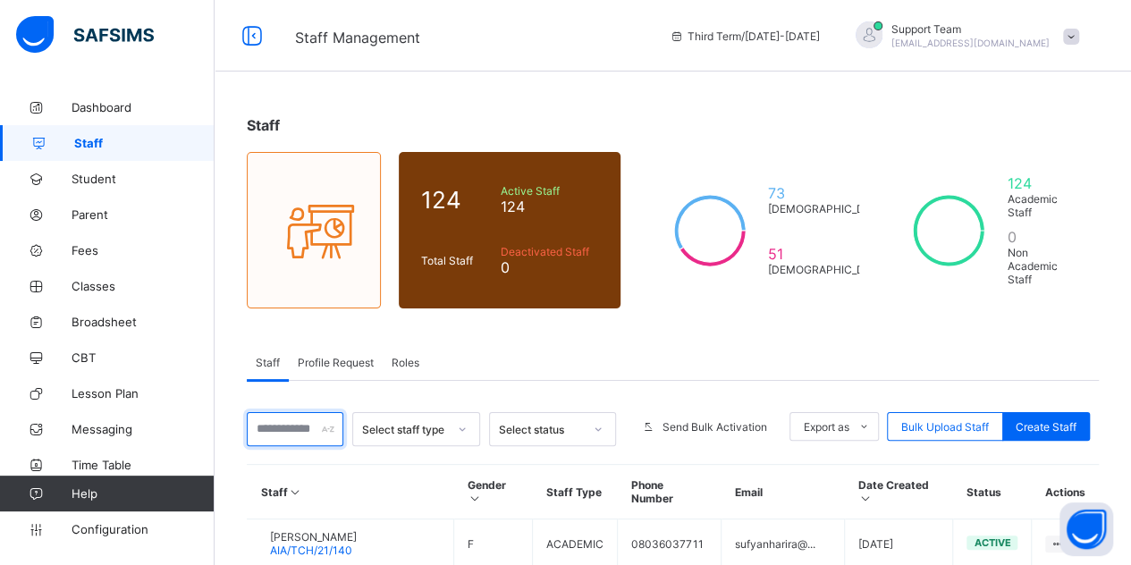
click at [315, 412] on input "text" at bounding box center [295, 429] width 97 height 34
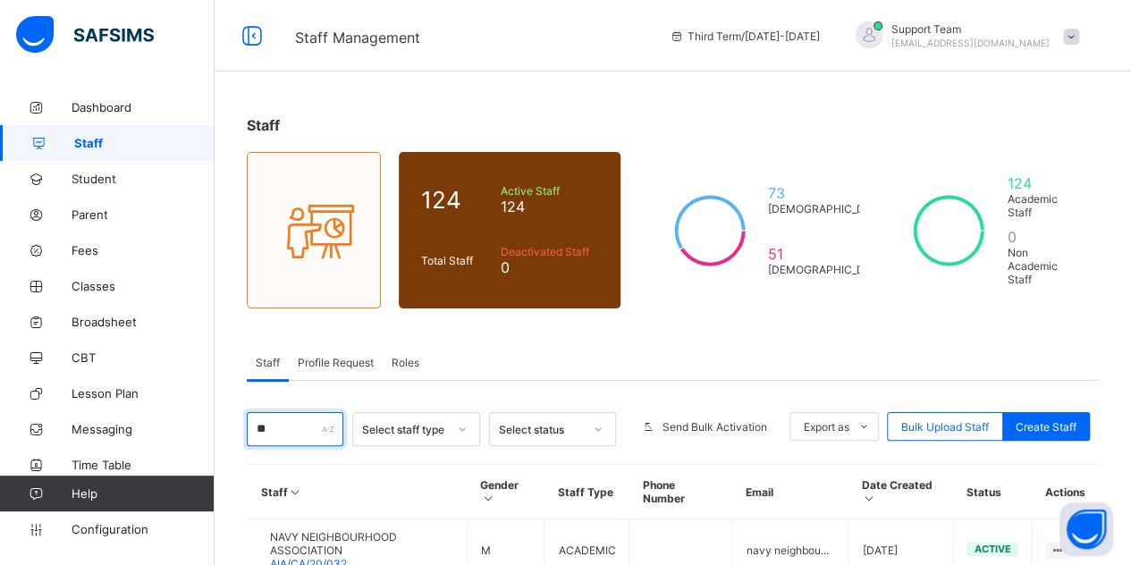
type input "*"
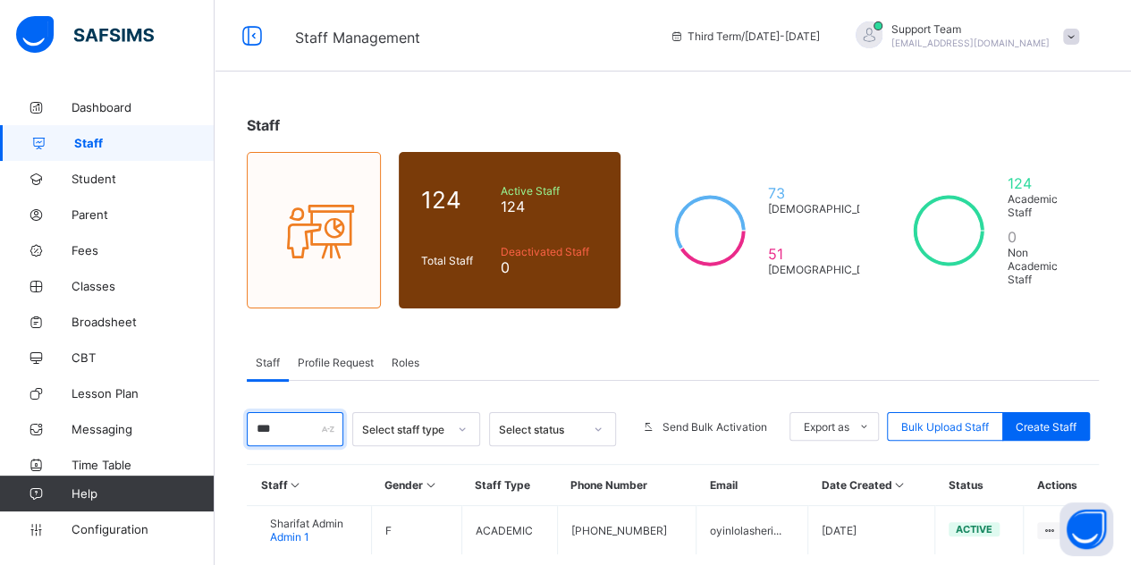
type input "***"
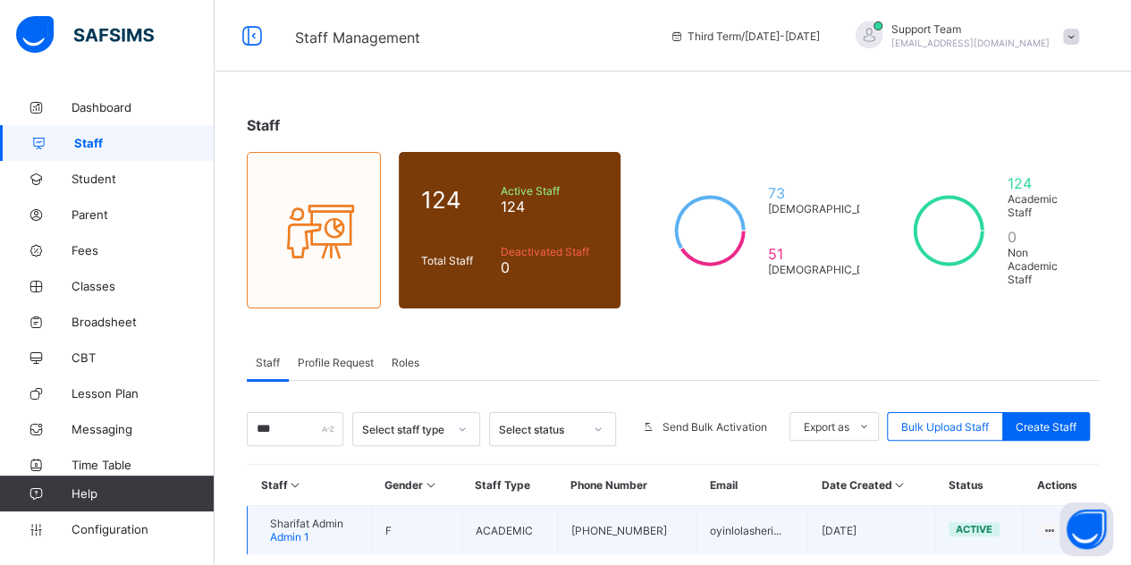
click at [343, 517] on span "Sharifat Admin" at bounding box center [306, 523] width 73 height 13
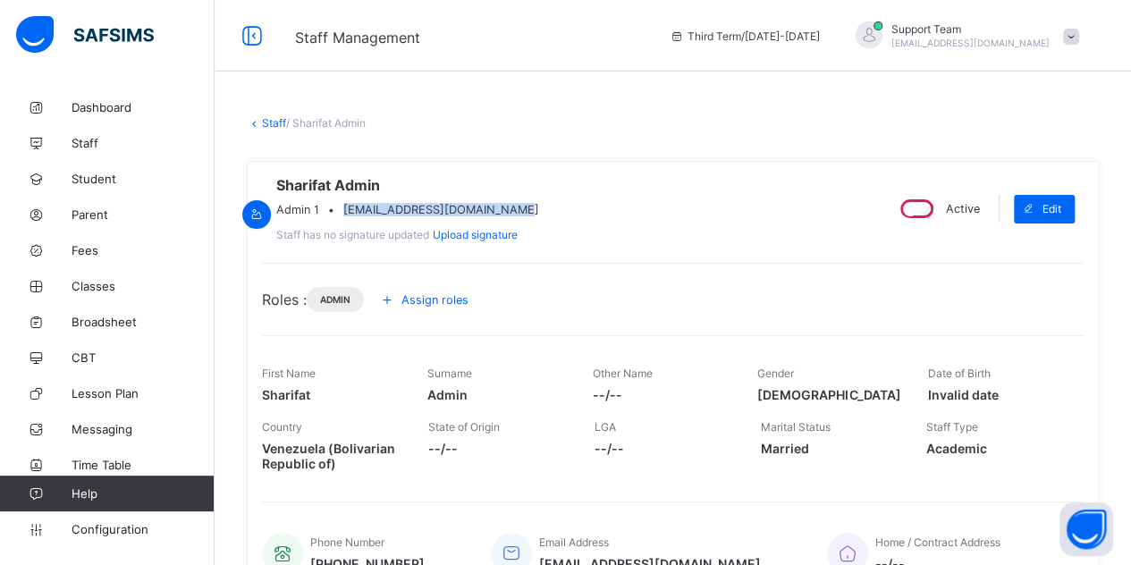
drag, startPoint x: 573, startPoint y: 215, endPoint x: 417, endPoint y: 213, distance: 156.4
click at [417, 213] on div "Admin 1 • oyinlolasherifat6@gmail.com" at bounding box center [407, 209] width 263 height 13
copy span "oyinlolasherifat6@gmail.com"
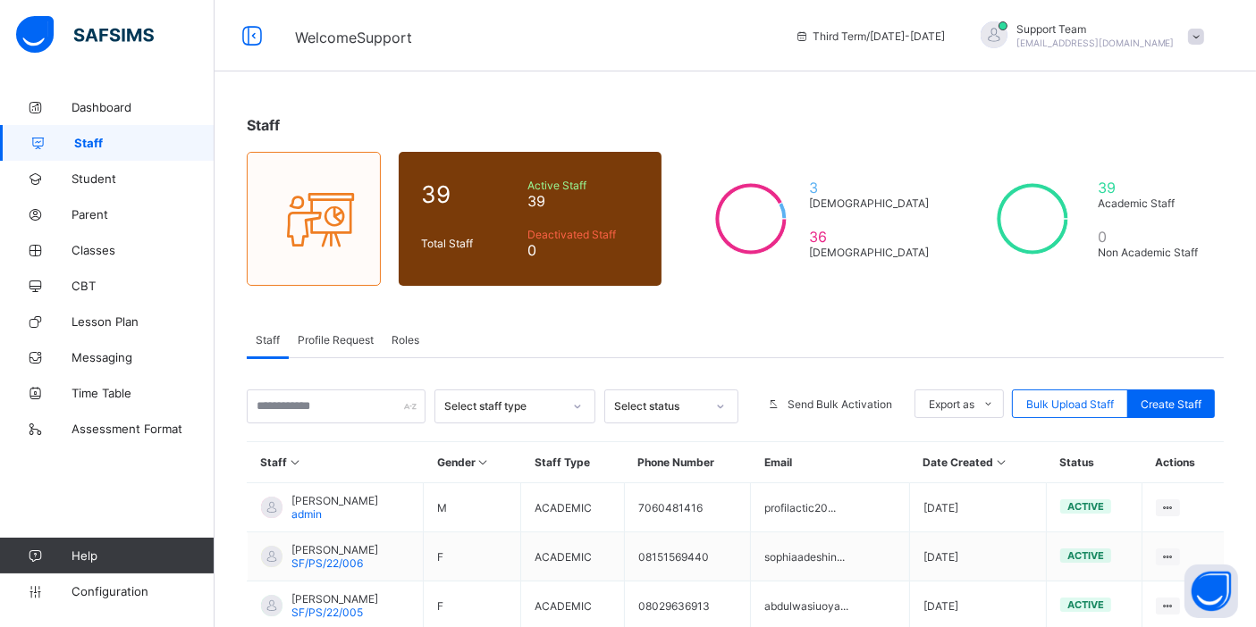
click at [1016, 36] on div at bounding box center [994, 35] width 45 height 29
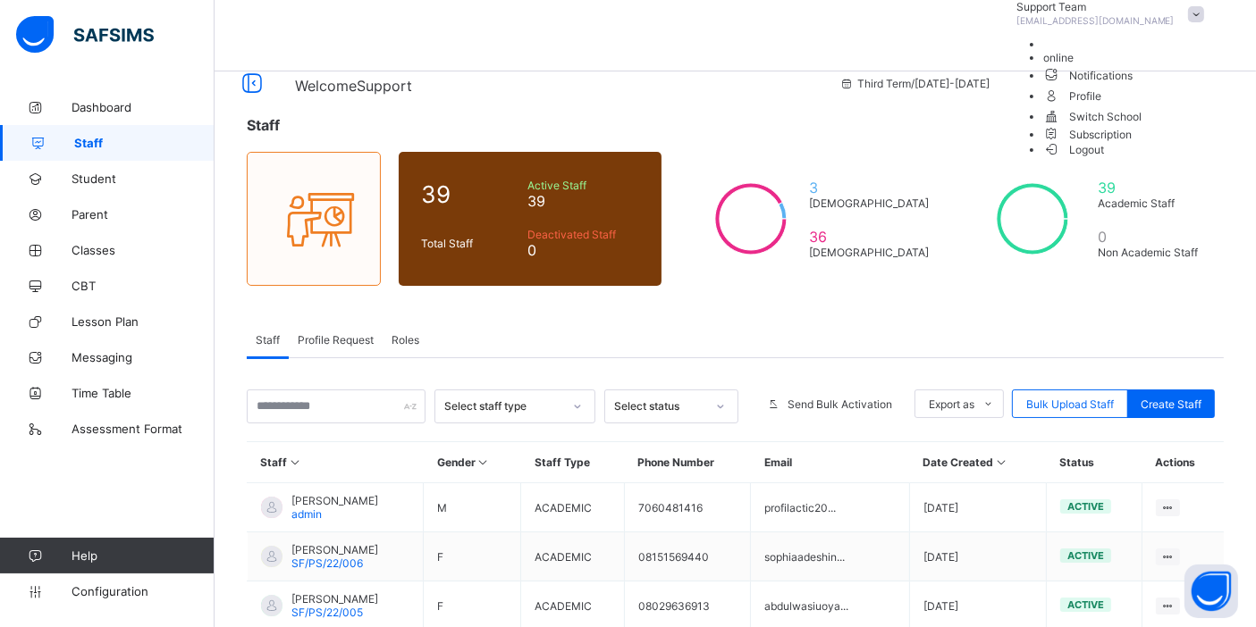
click at [1128, 141] on li "Subscription" at bounding box center [1128, 133] width 170 height 15
